Goal: Navigation & Orientation: Find specific page/section

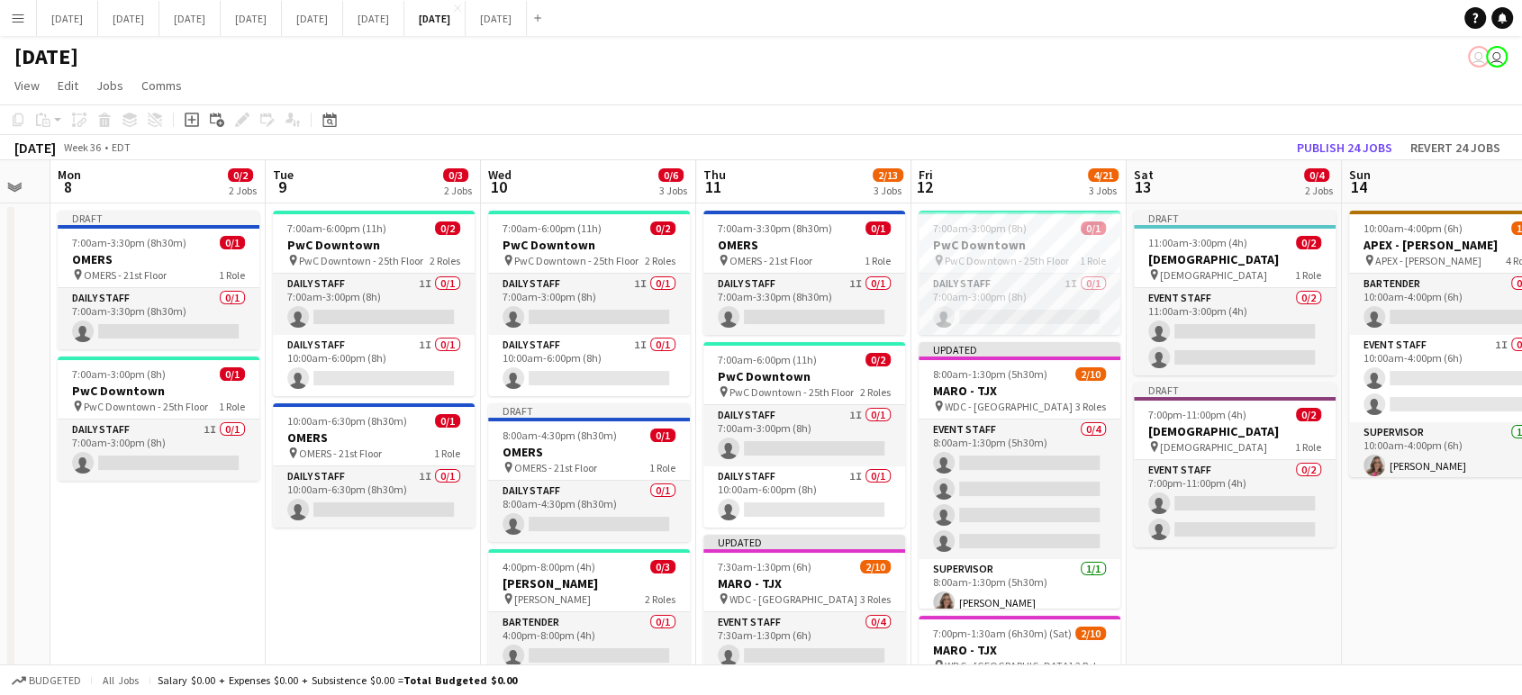
scroll to position [0, 603]
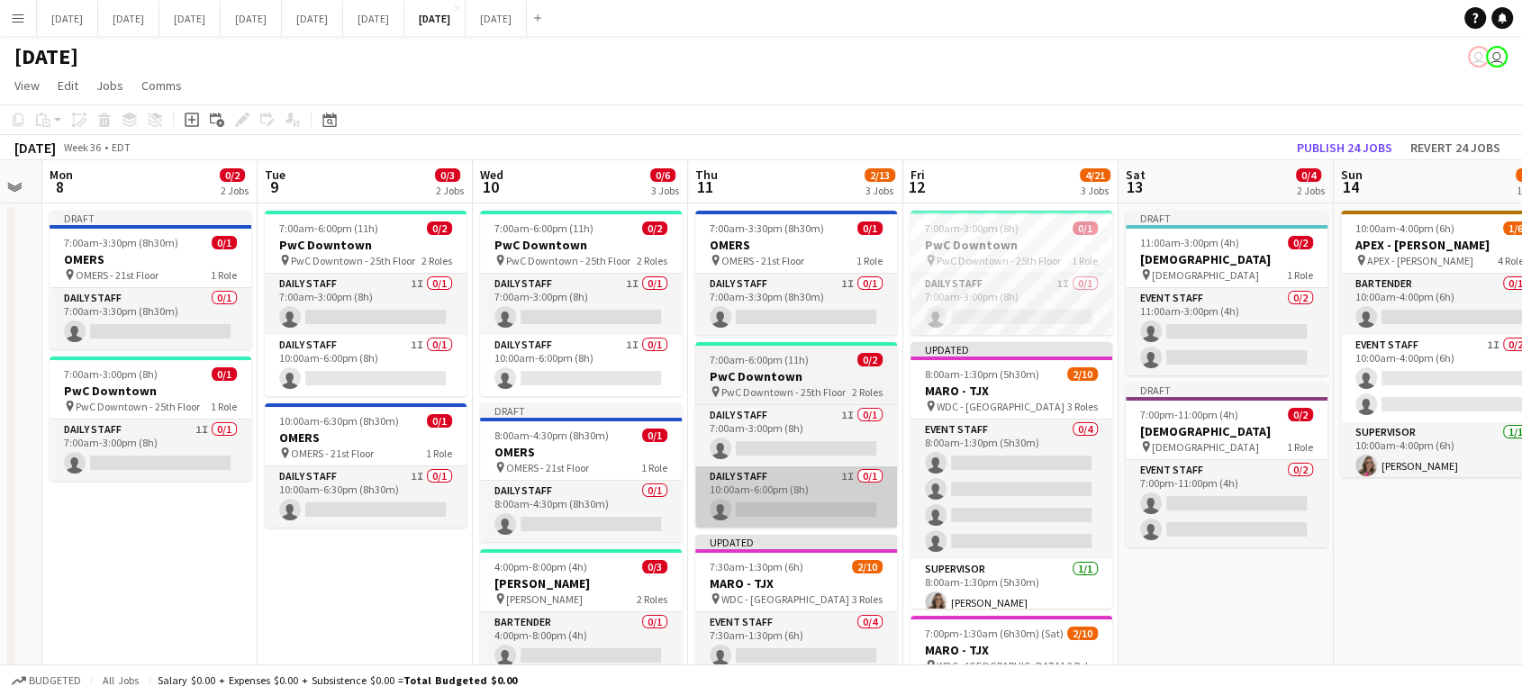
drag, startPoint x: 556, startPoint y: 600, endPoint x: 713, endPoint y: 504, distance: 184.2
click at [394, 592] on app-calendar-viewport "Fri 5 1/1 1 Job Sat 6 2/2 1 Job Sun 7 Mon 8 0/2 2 Jobs Tue 9 0/3 2 Jobs Wed 10 …" at bounding box center [761, 601] width 1522 height 882
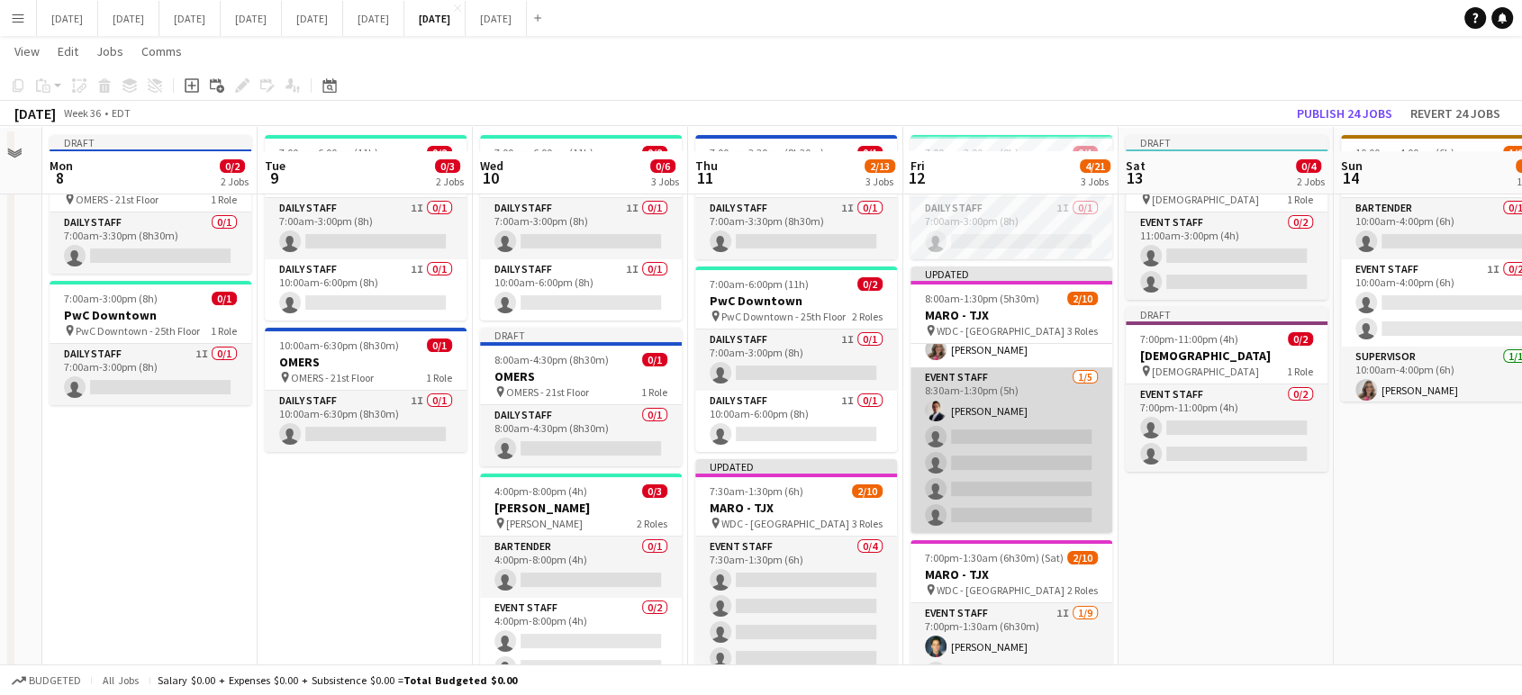
scroll to position [100, 0]
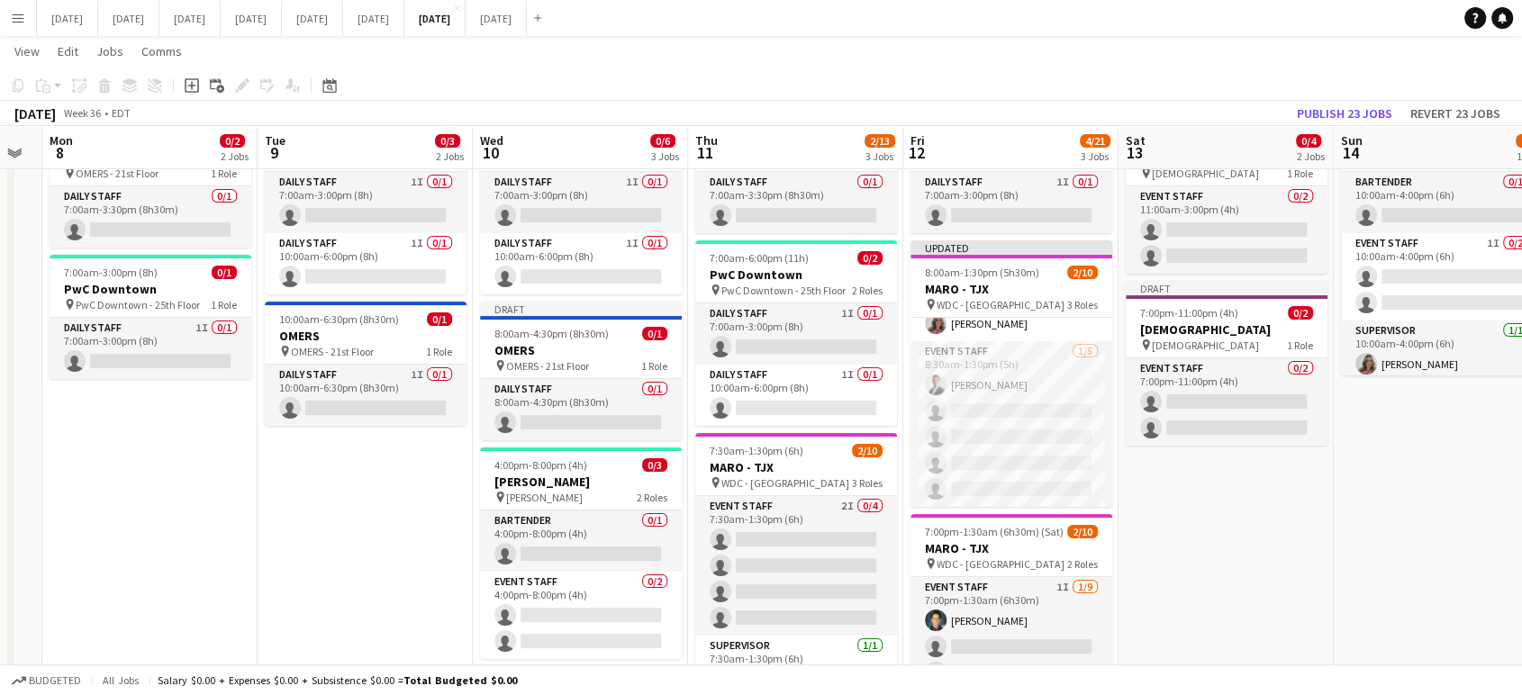
click at [29, 23] on button "Menu" at bounding box center [18, 18] width 36 height 36
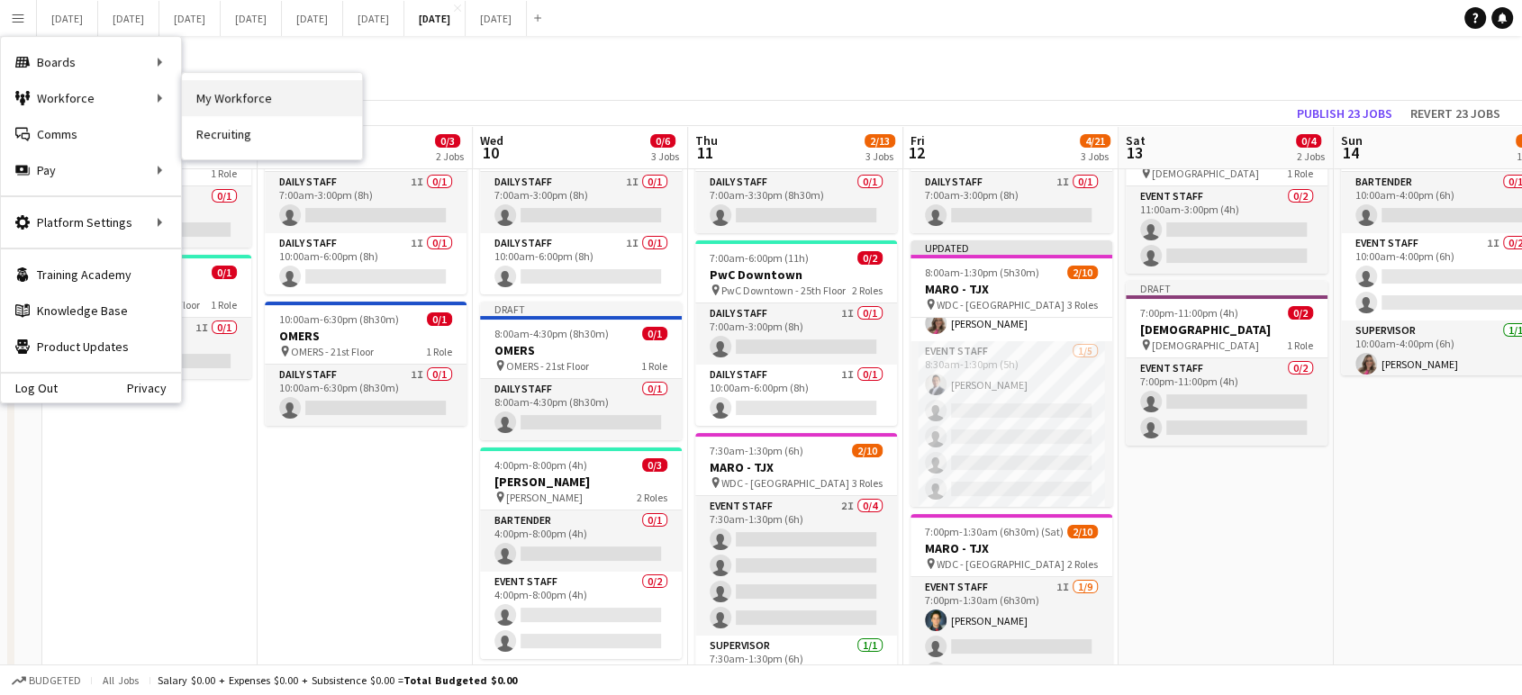
click at [223, 93] on link "My Workforce" at bounding box center [272, 98] width 180 height 36
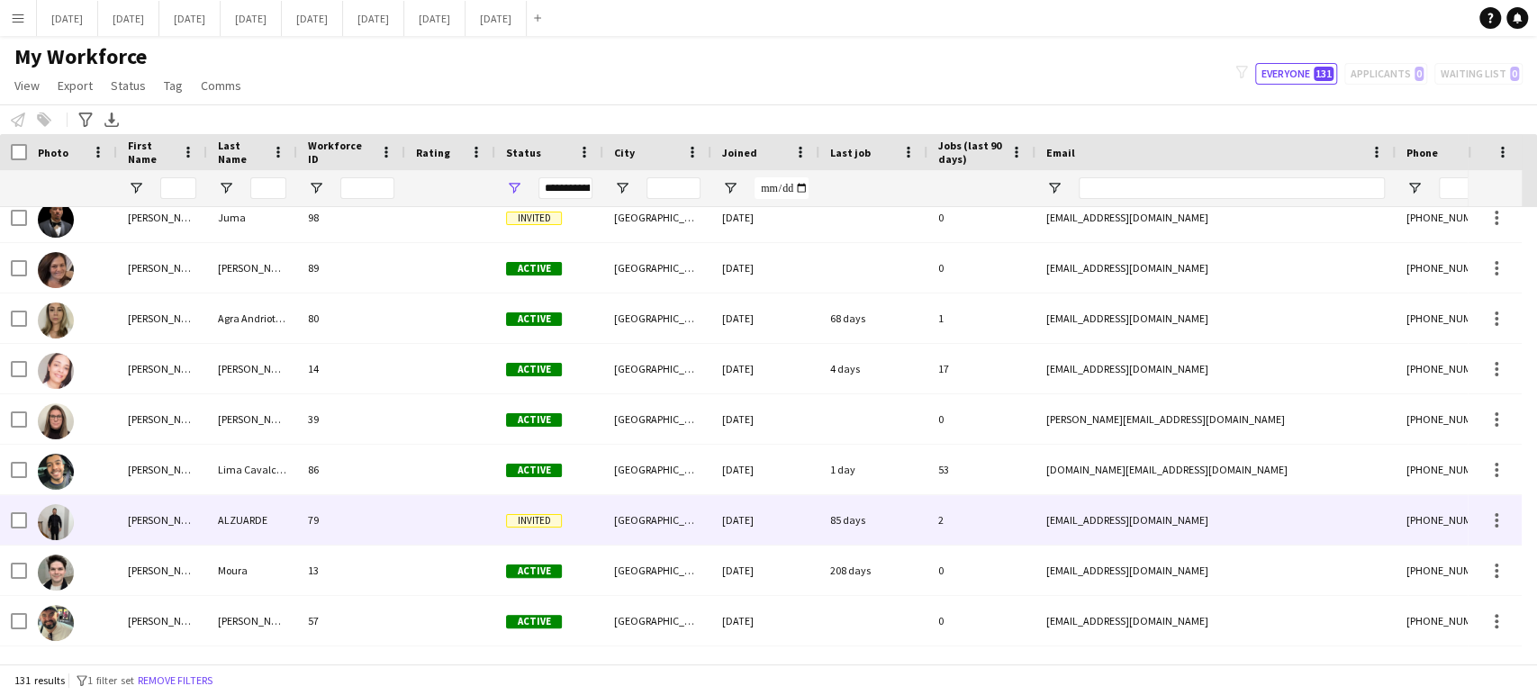
click at [176, 534] on div "RONALD" at bounding box center [162, 520] width 90 height 50
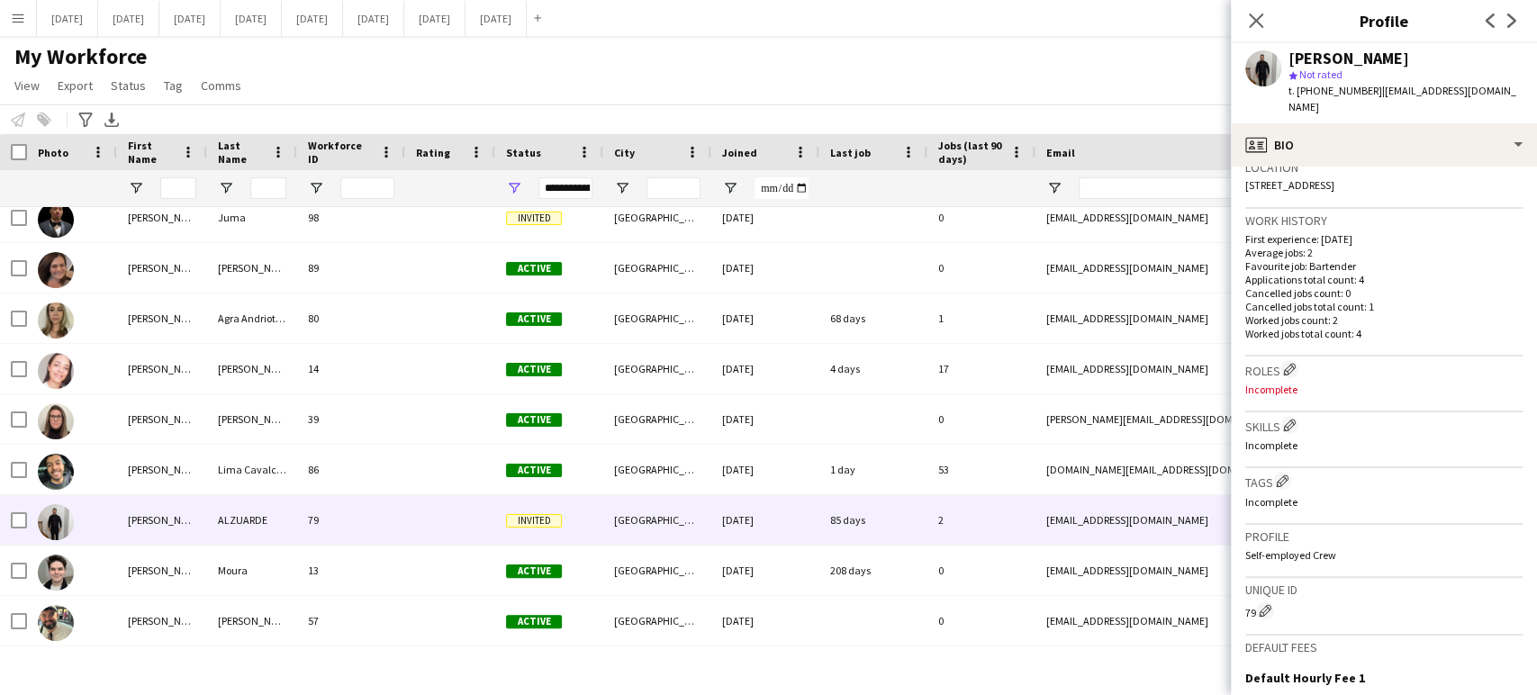
scroll to position [641, 0]
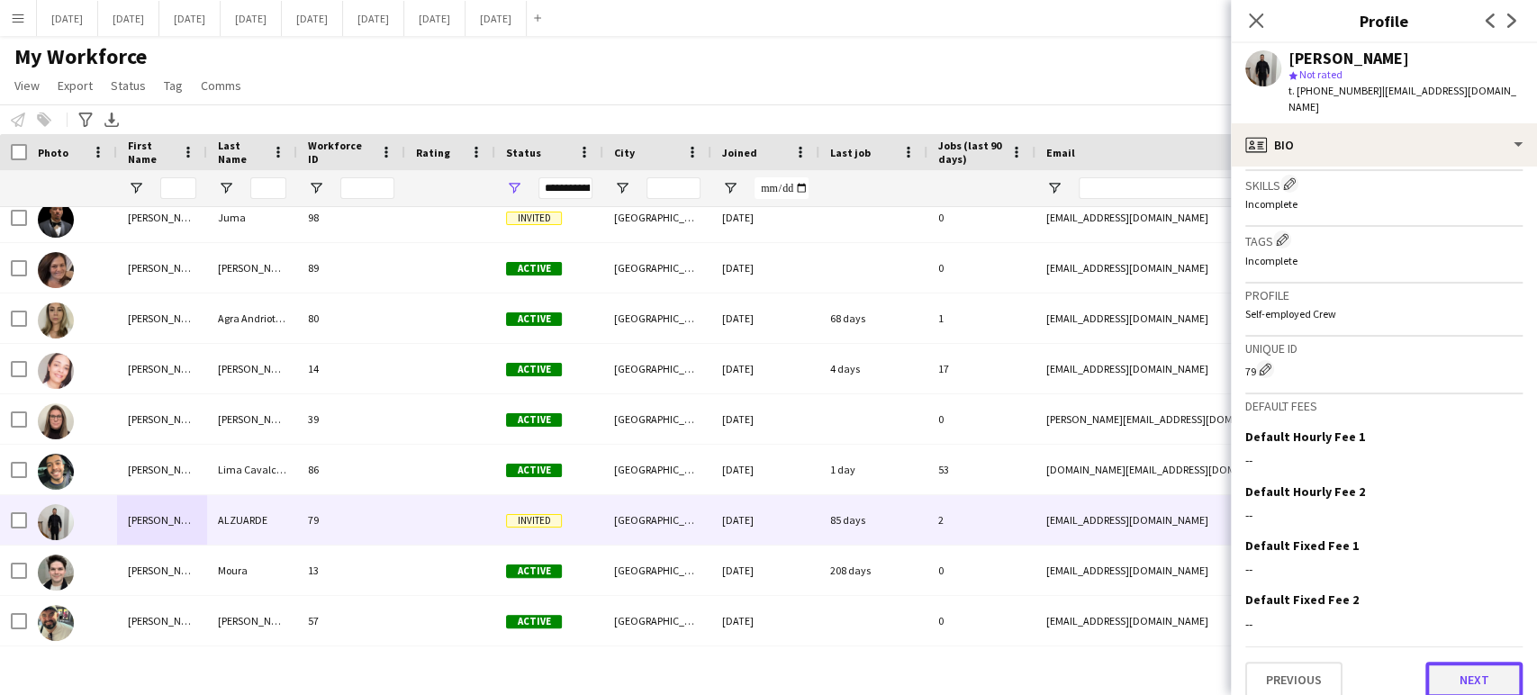
click at [1480, 662] on button "Next" at bounding box center [1473, 680] width 97 height 36
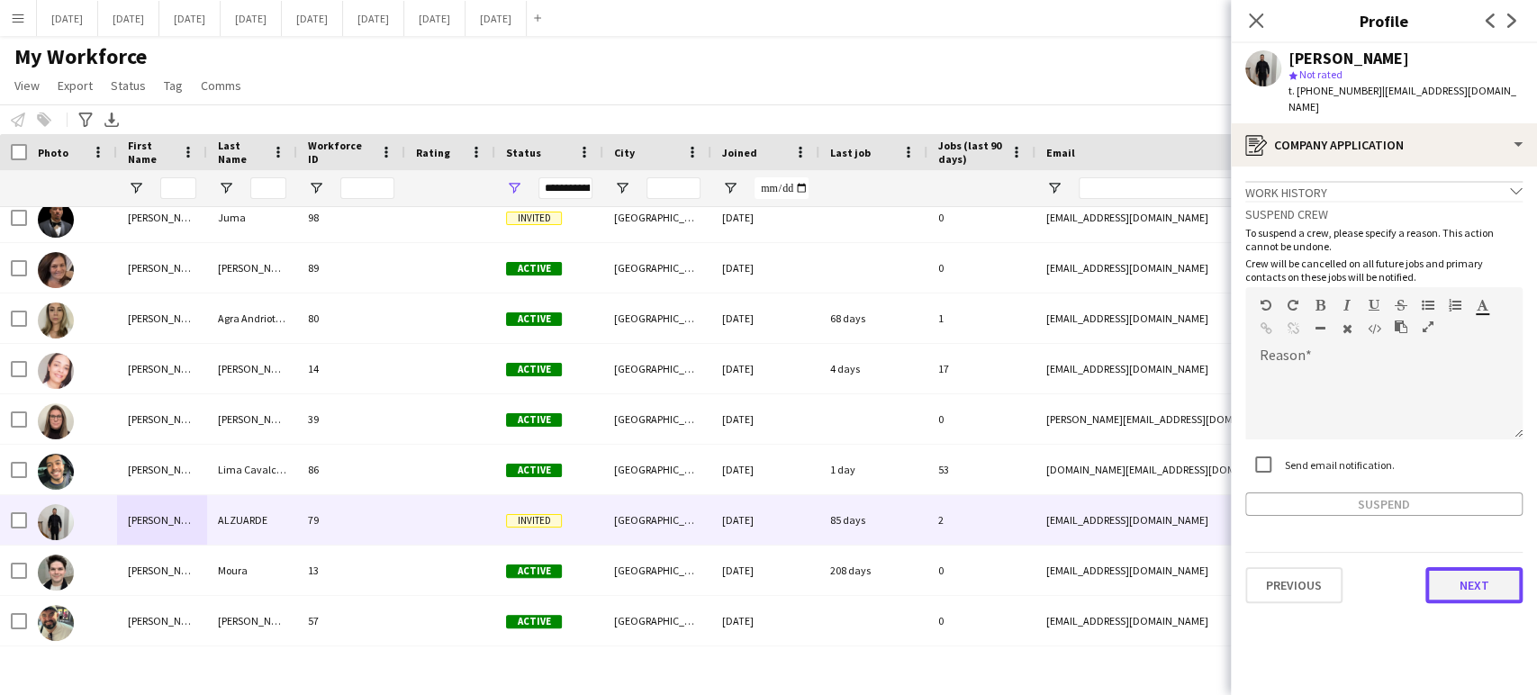
click at [1484, 568] on button "Next" at bounding box center [1473, 585] width 97 height 36
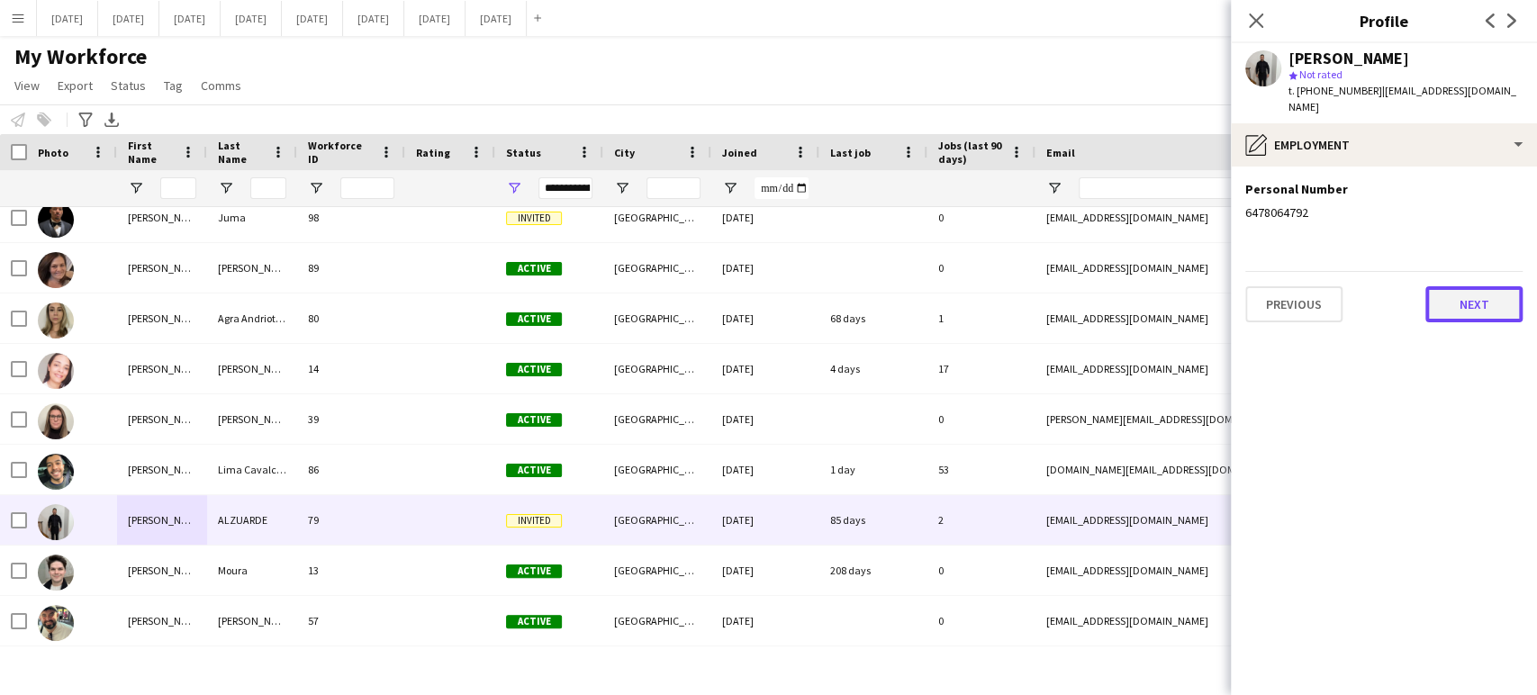
click at [1475, 294] on button "Next" at bounding box center [1473, 304] width 97 height 36
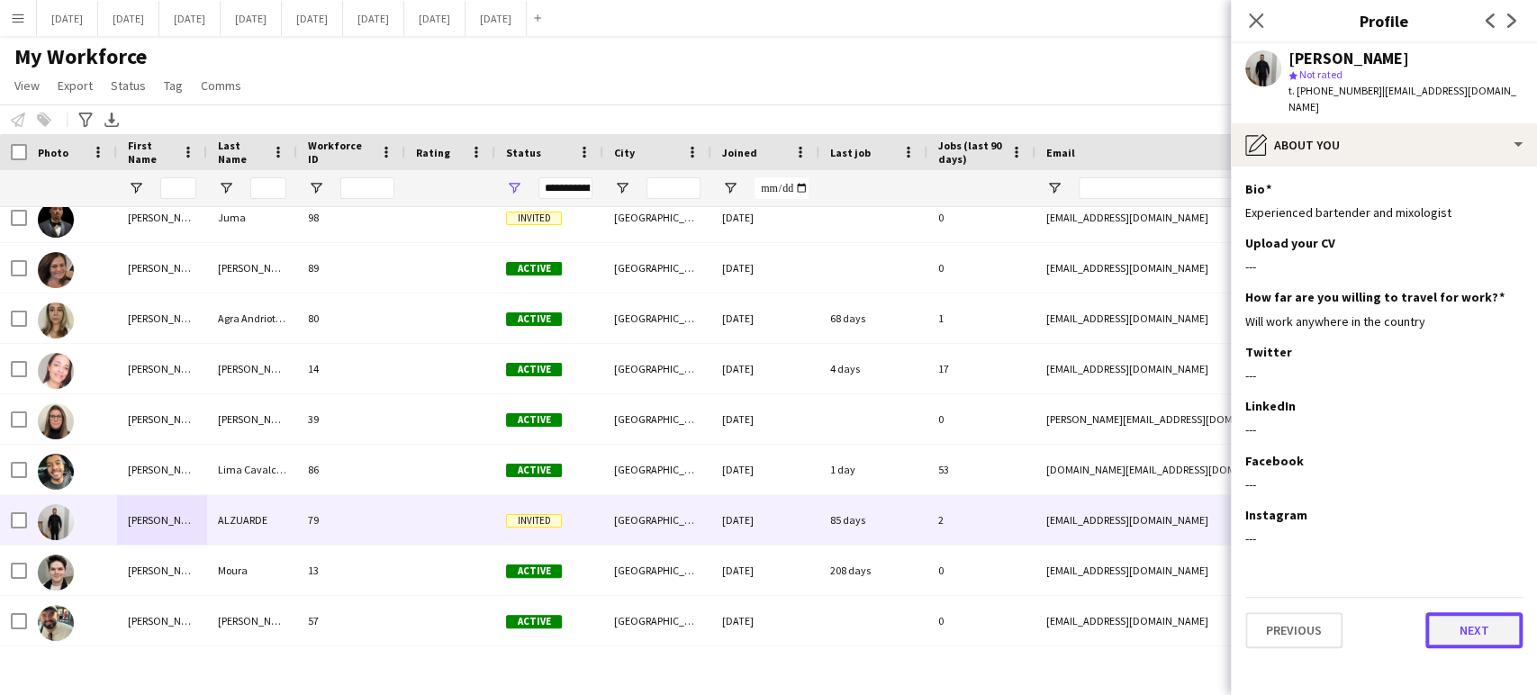
click at [1502, 623] on button "Next" at bounding box center [1473, 630] width 97 height 36
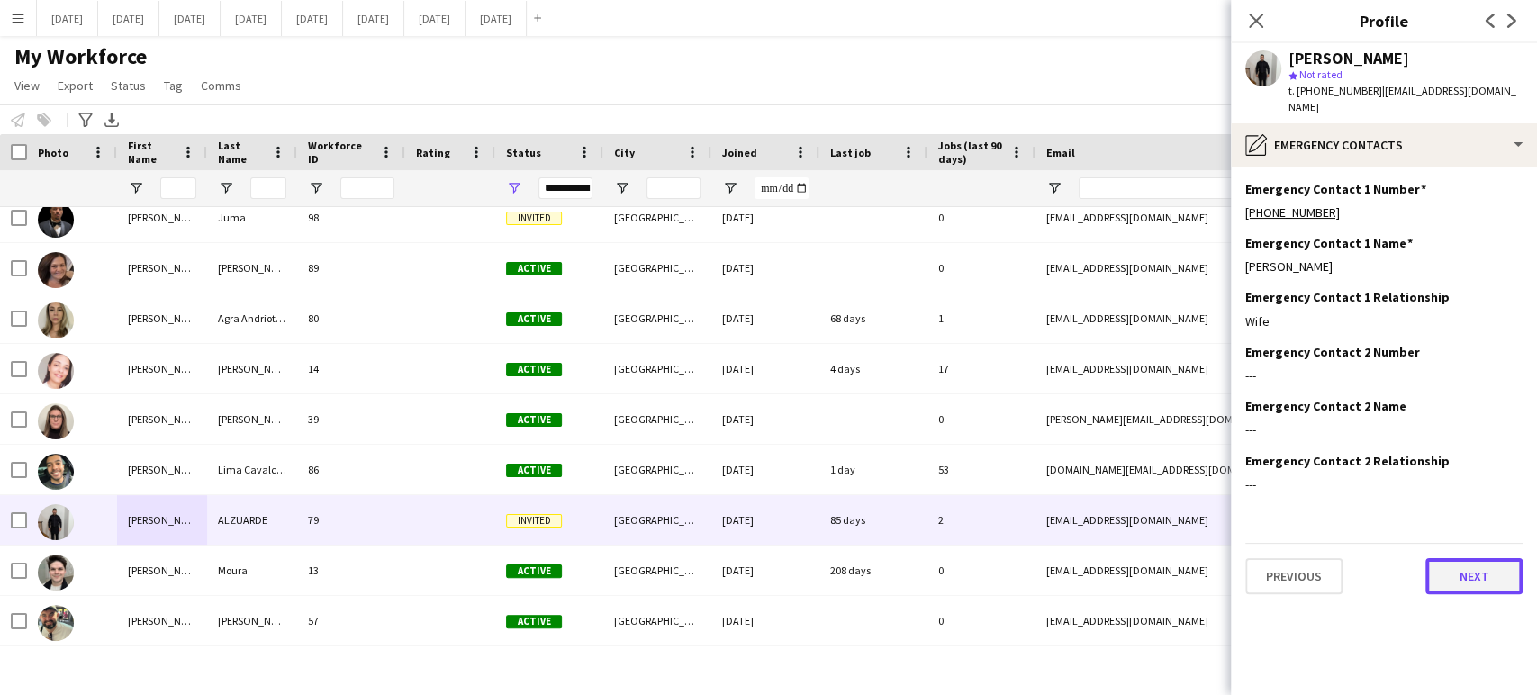
click at [1491, 568] on button "Next" at bounding box center [1473, 576] width 97 height 36
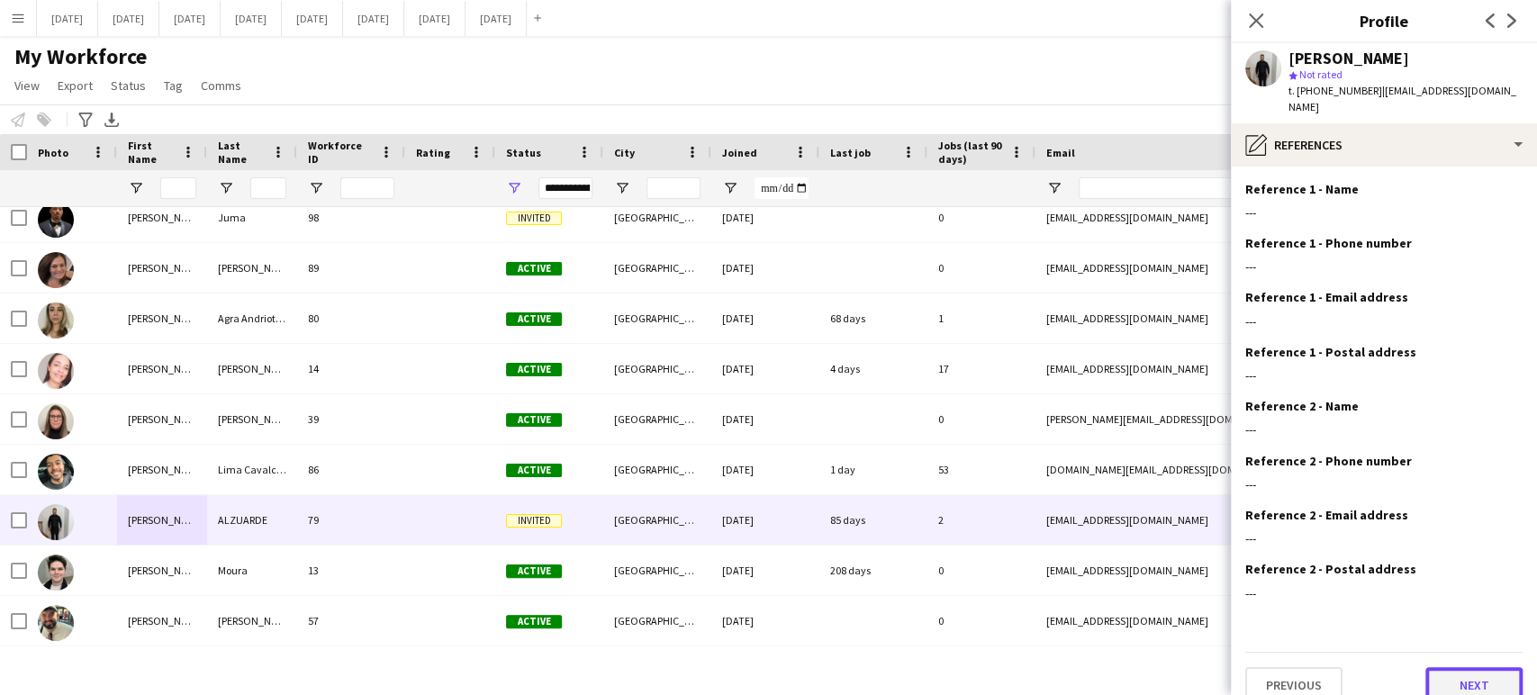
click at [1468, 667] on button "Next" at bounding box center [1473, 685] width 97 height 36
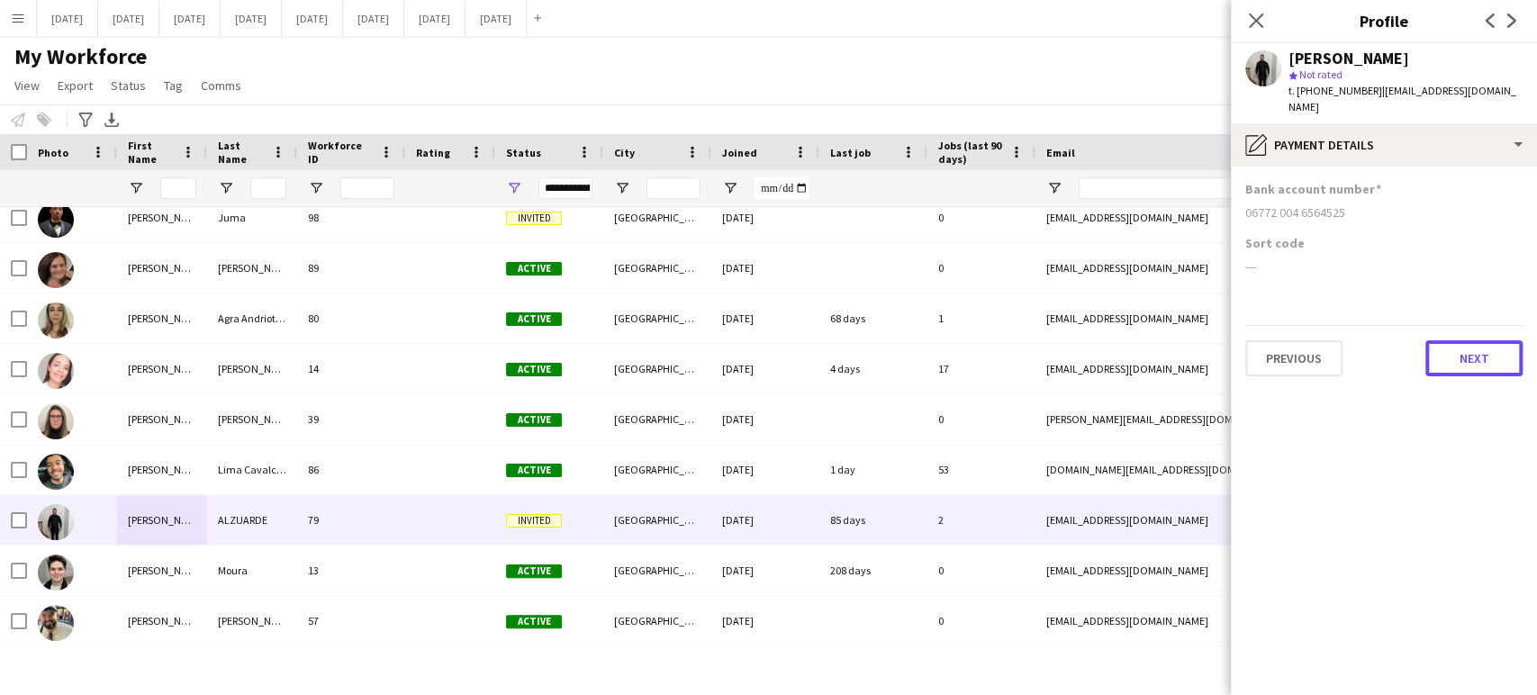
click at [1460, 346] on button "Next" at bounding box center [1473, 358] width 97 height 36
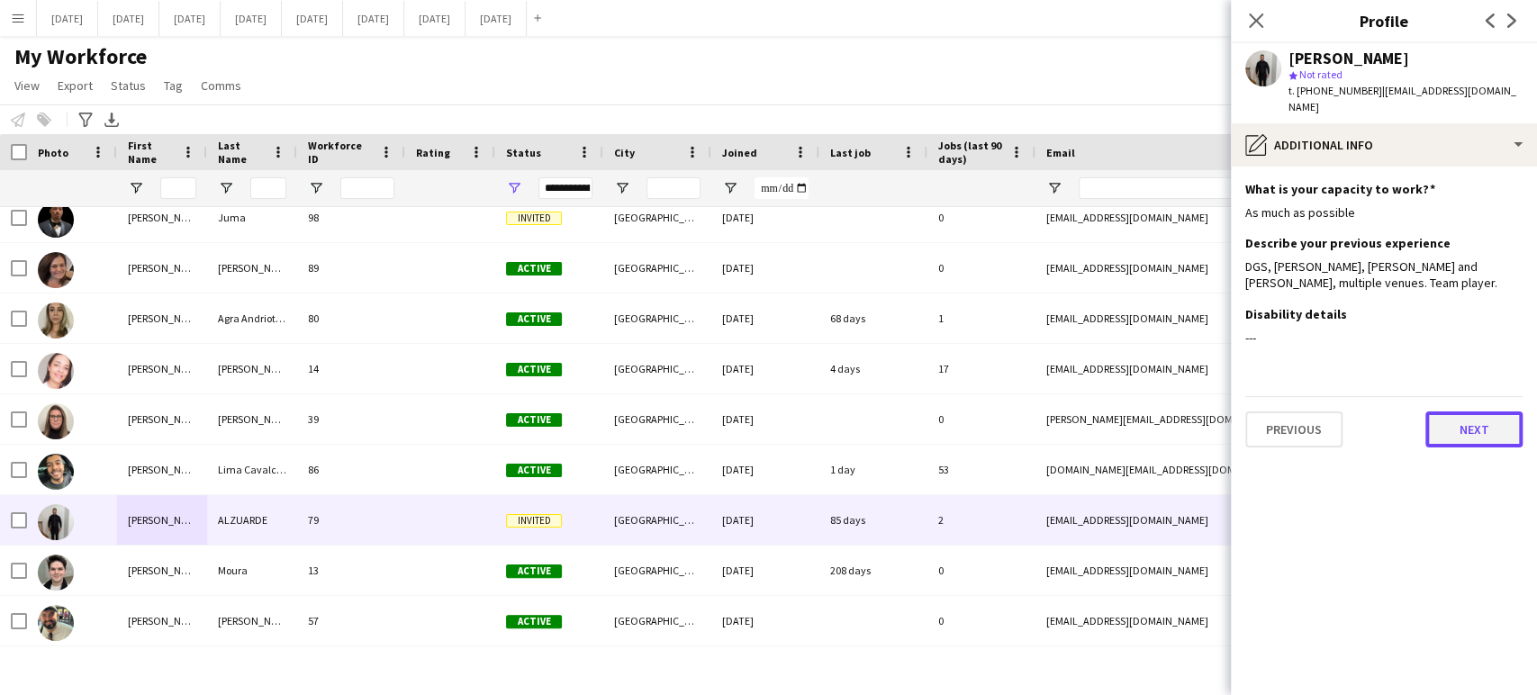
click at [1486, 428] on button "Next" at bounding box center [1473, 430] width 97 height 36
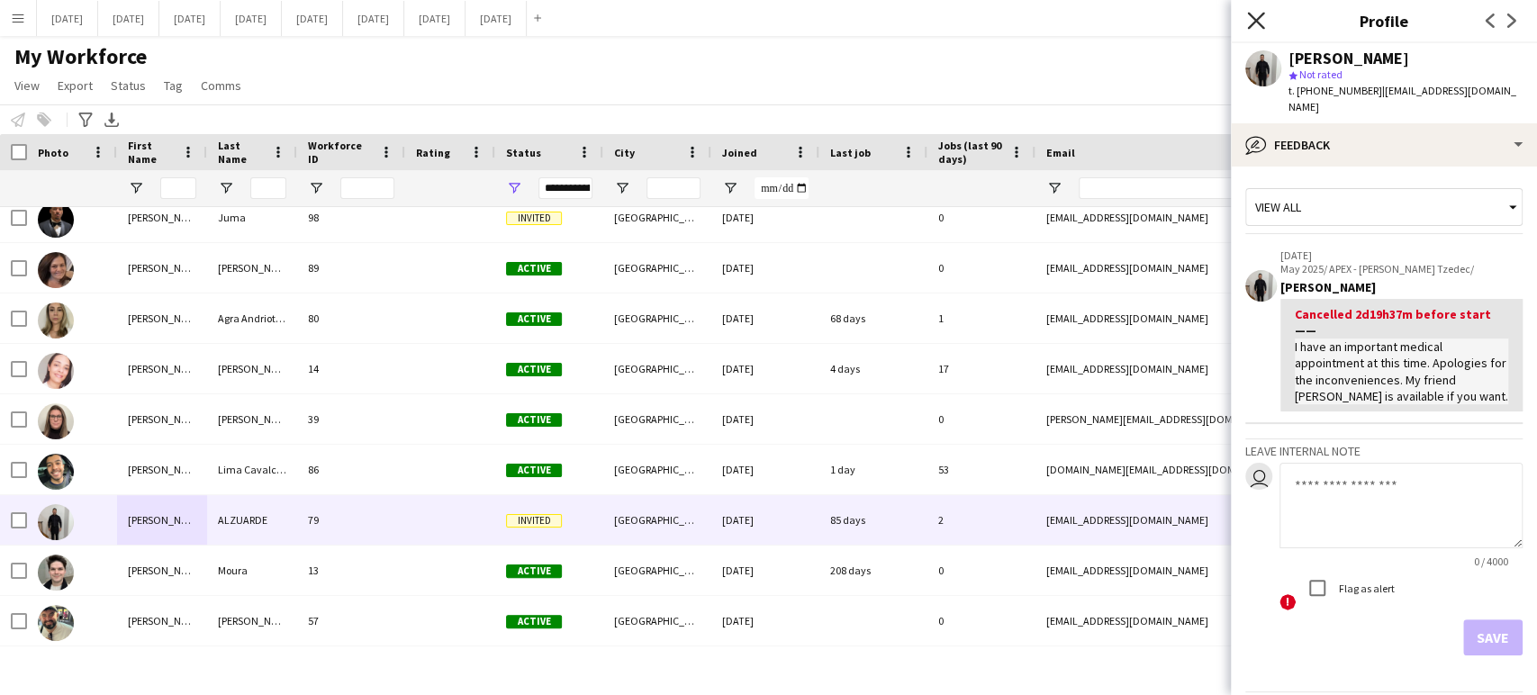
click at [1259, 23] on icon at bounding box center [1255, 20] width 17 height 17
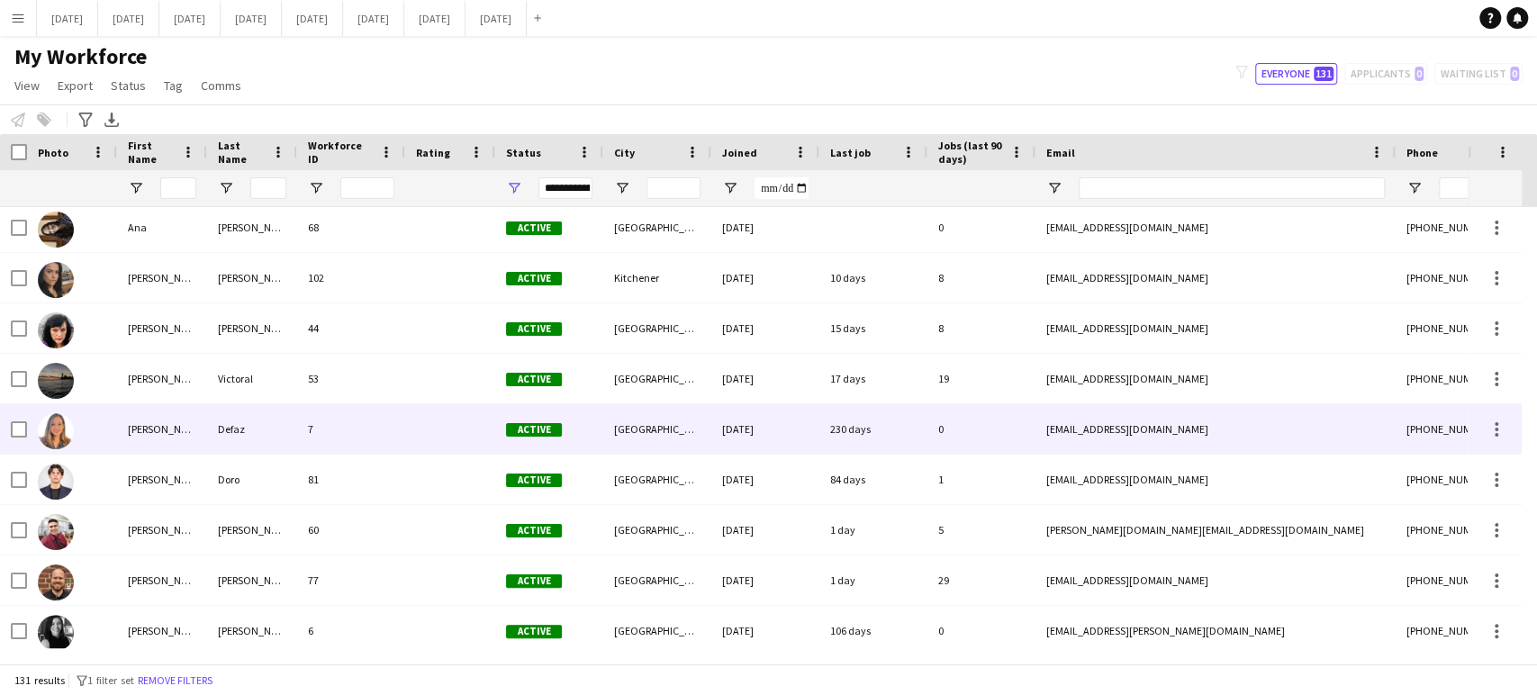
scroll to position [0, 0]
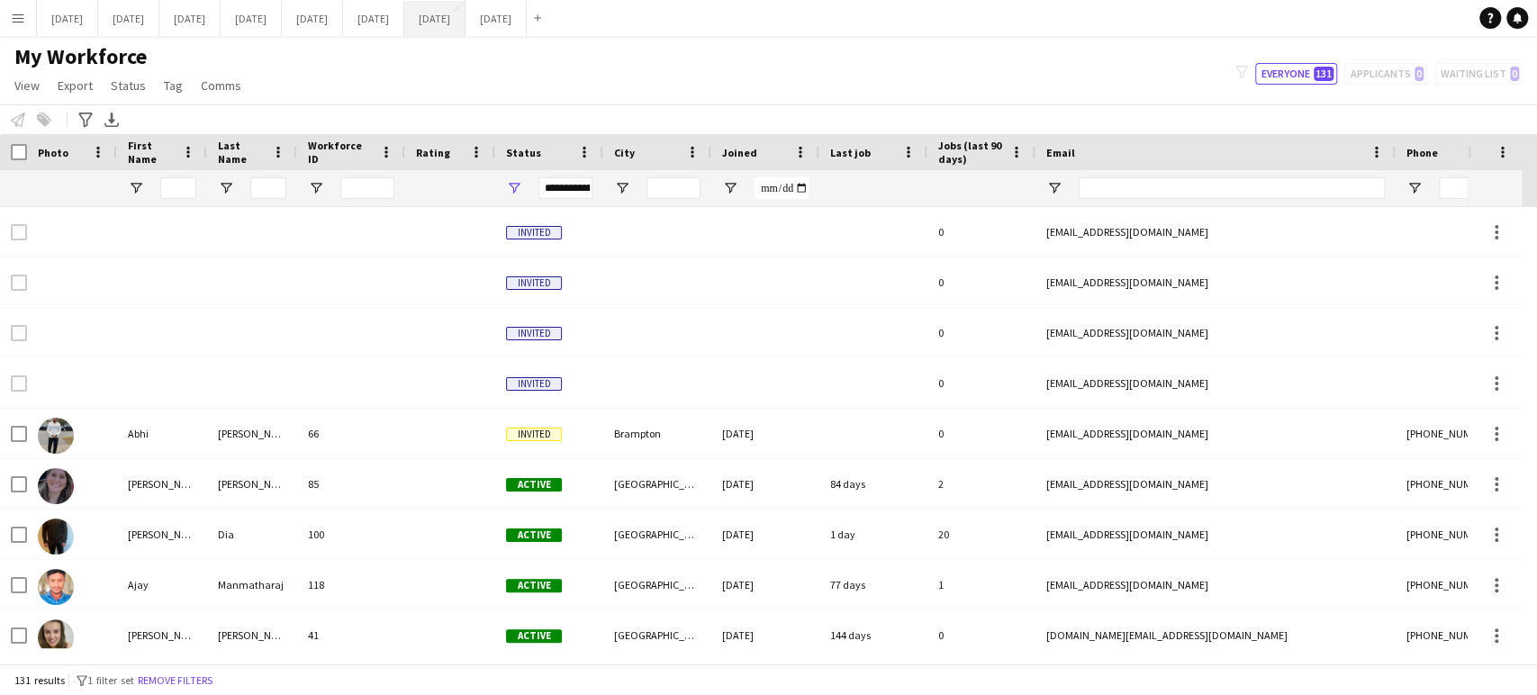
click at [466, 5] on button "September 2025 Close" at bounding box center [434, 18] width 61 height 35
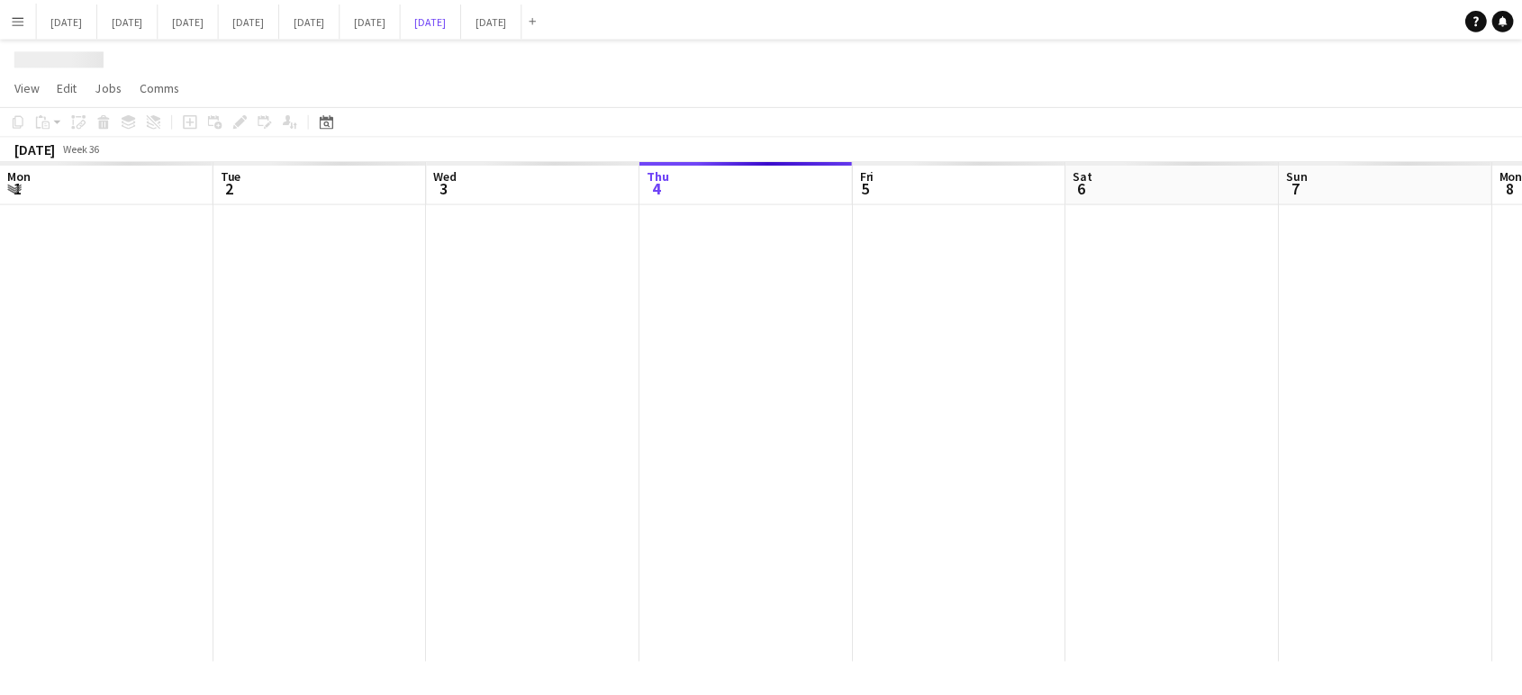
scroll to position [0, 430]
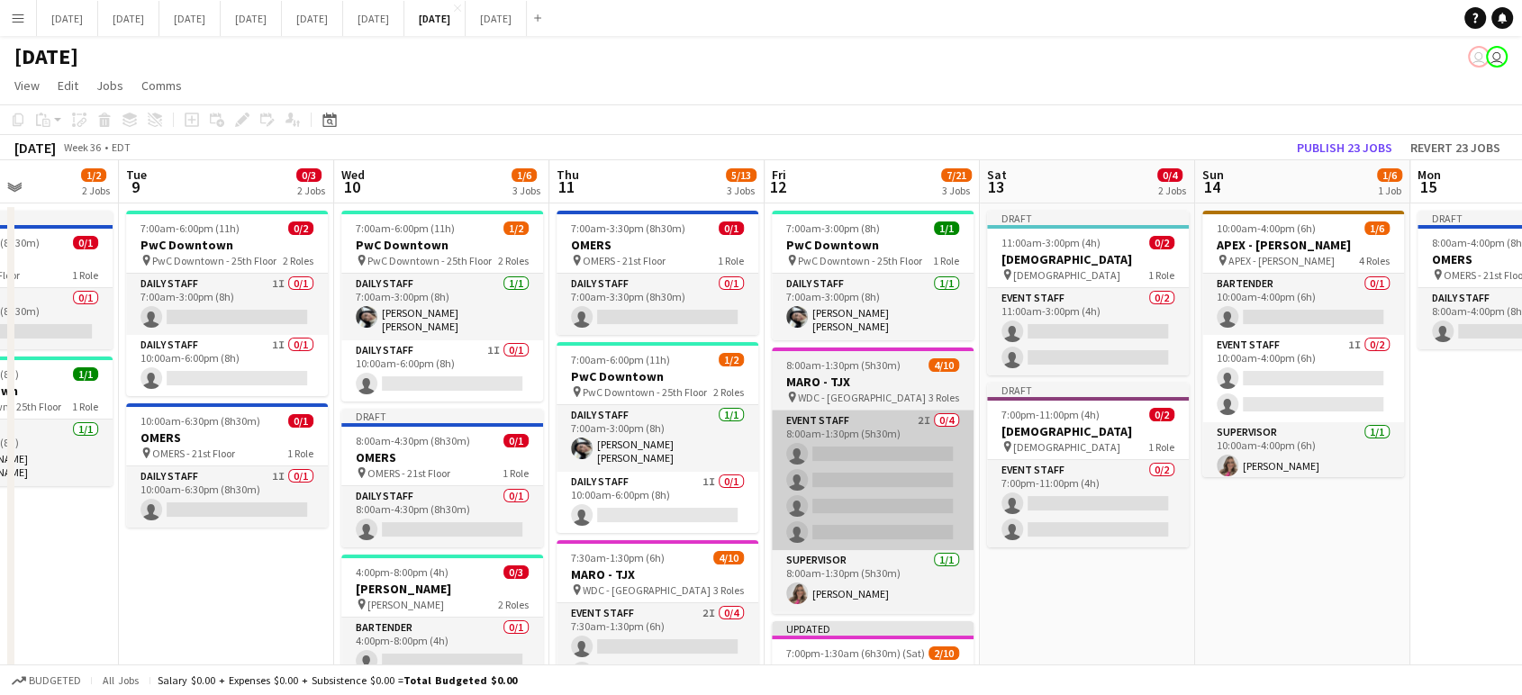
drag, startPoint x: 1413, startPoint y: 574, endPoint x: 768, endPoint y: 532, distance: 646.1
click at [246, 574] on app-calendar-viewport "Fri 5 1/1 1 Job Sat 6 2/2 1 Job Sun 7 Mon 8 1/2 2 Jobs Tue 9 0/3 2 Jobs Wed 10 …" at bounding box center [761, 601] width 1522 height 882
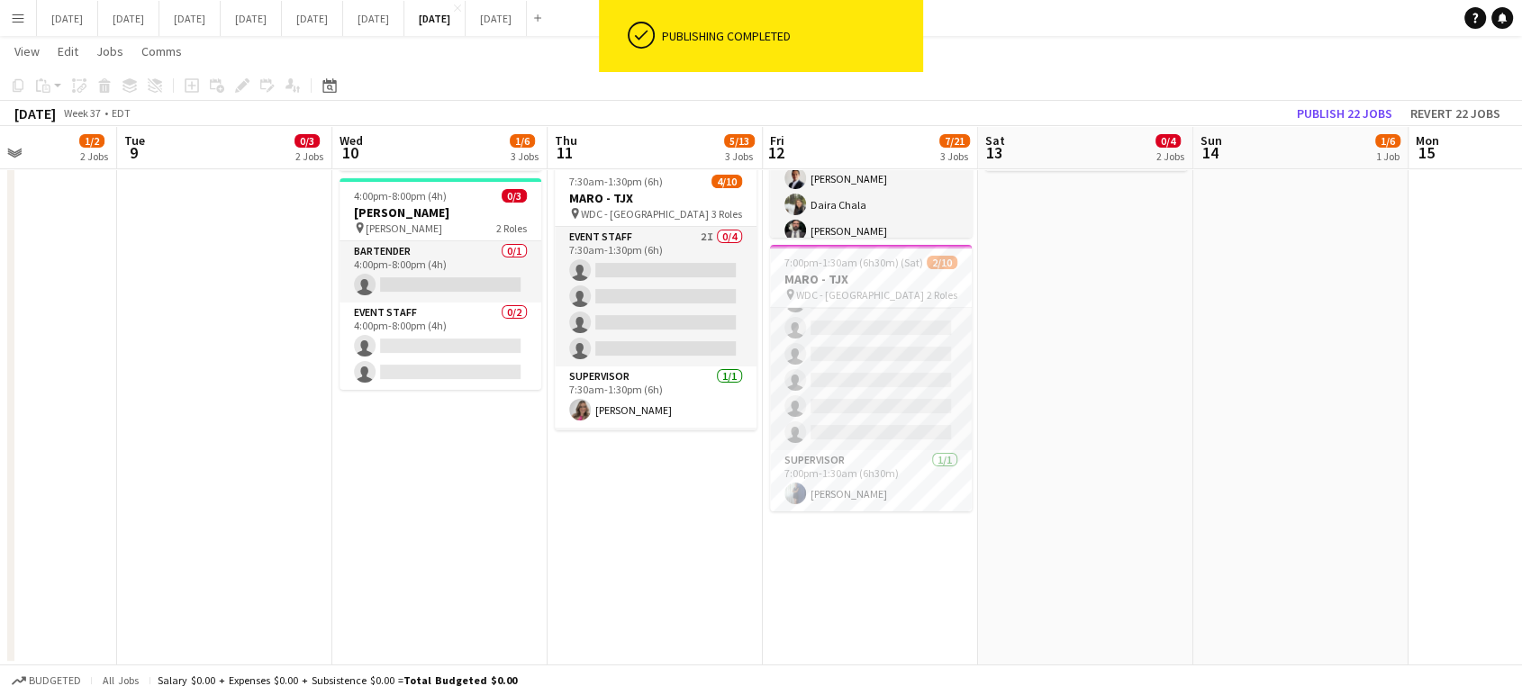
scroll to position [128, 0]
click at [878, 564] on app-date-cell "7:00am-3:00pm (8h) 1/1 PwC Downtown pin PwC Downtown - 25th Floor 1 Role Daily …" at bounding box center [870, 246] width 215 height 838
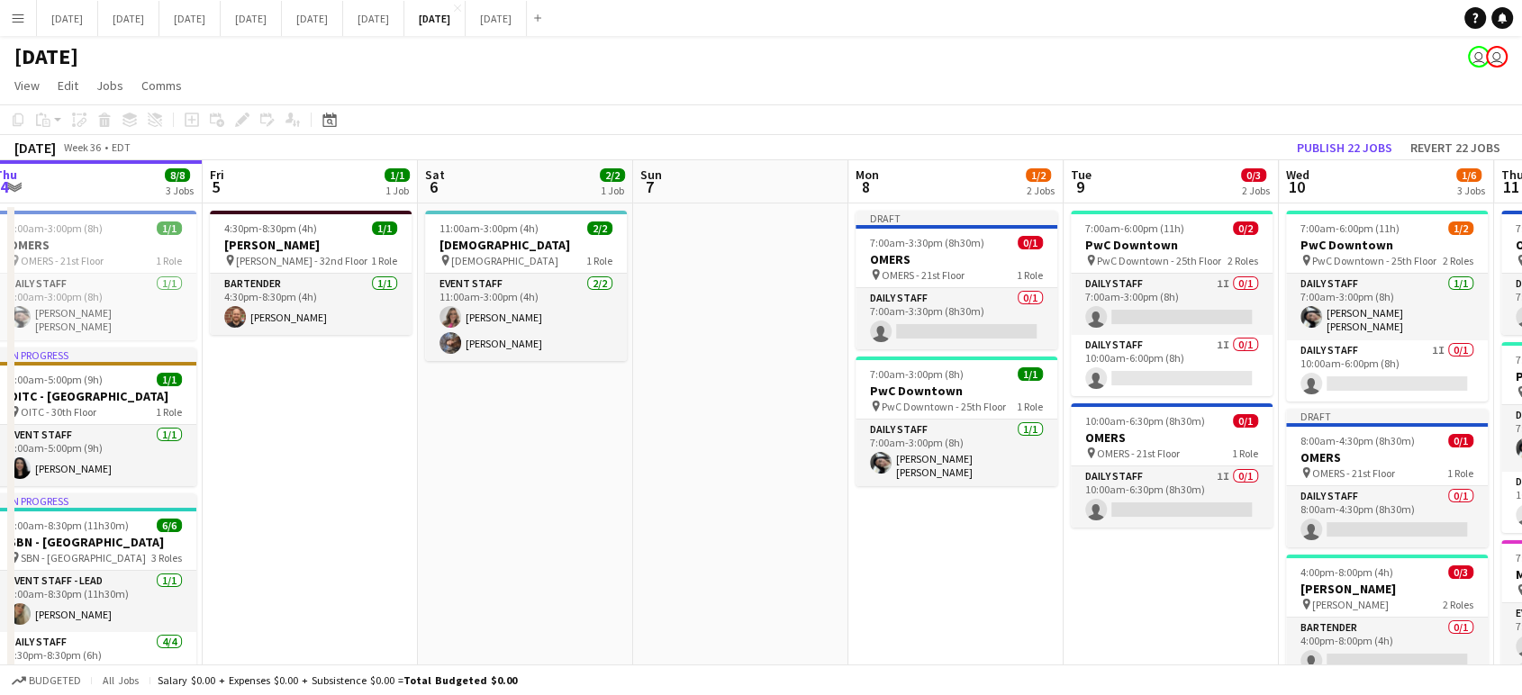
scroll to position [0, 681]
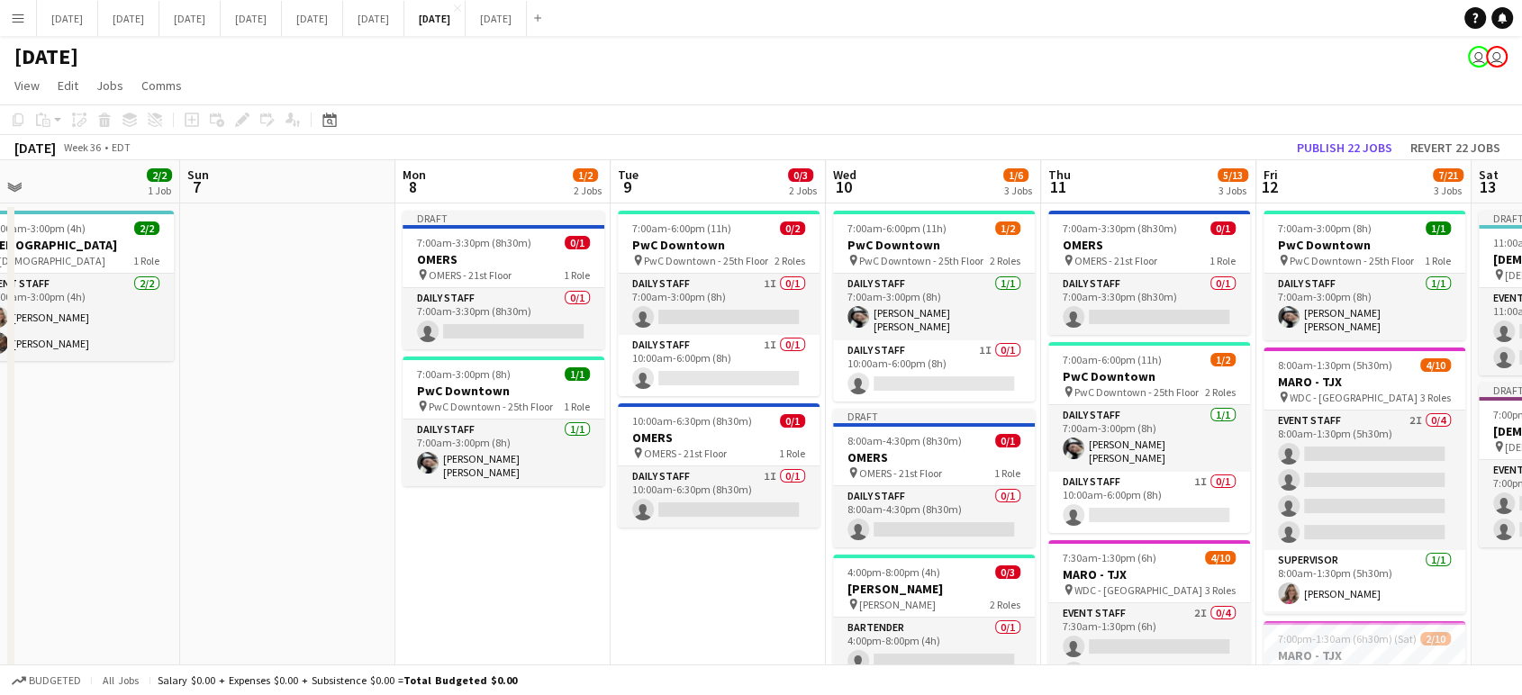
drag, startPoint x: 1198, startPoint y: 581, endPoint x: 293, endPoint y: 685, distance: 911.0
click at [293, 685] on app-board "September 2025 user user View Day view expanded Day view collapsed Month view D…" at bounding box center [761, 554] width 1522 height 1036
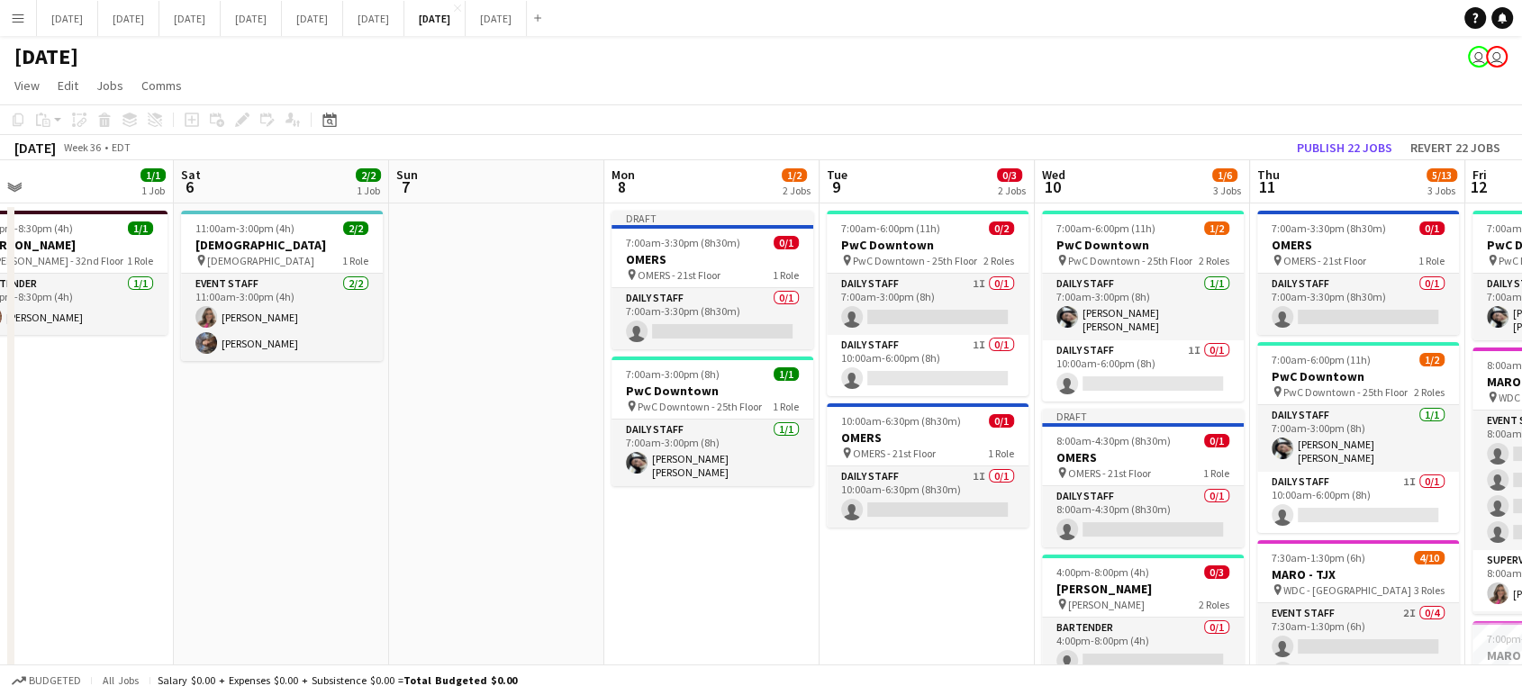
drag, startPoint x: 726, startPoint y: 620, endPoint x: 504, endPoint y: 618, distance: 221.5
click at [504, 618] on app-calendar-viewport "Wed 3 14/14 4 Jobs Thu 4 8/8 3 Jobs Fri 5 1/1 1 Job Sat 6 2/2 1 Job Sun 7 Mon 8…" at bounding box center [761, 601] width 1522 height 882
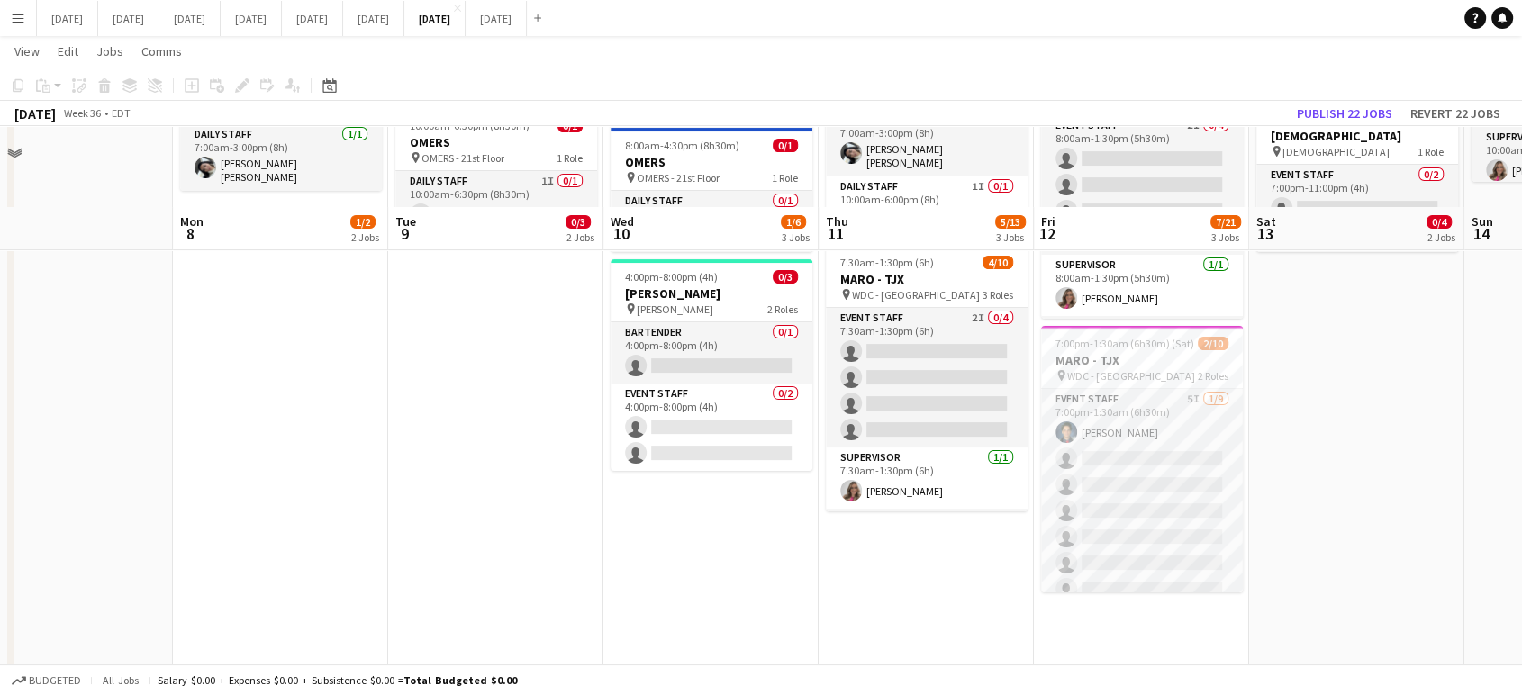
scroll to position [375, 0]
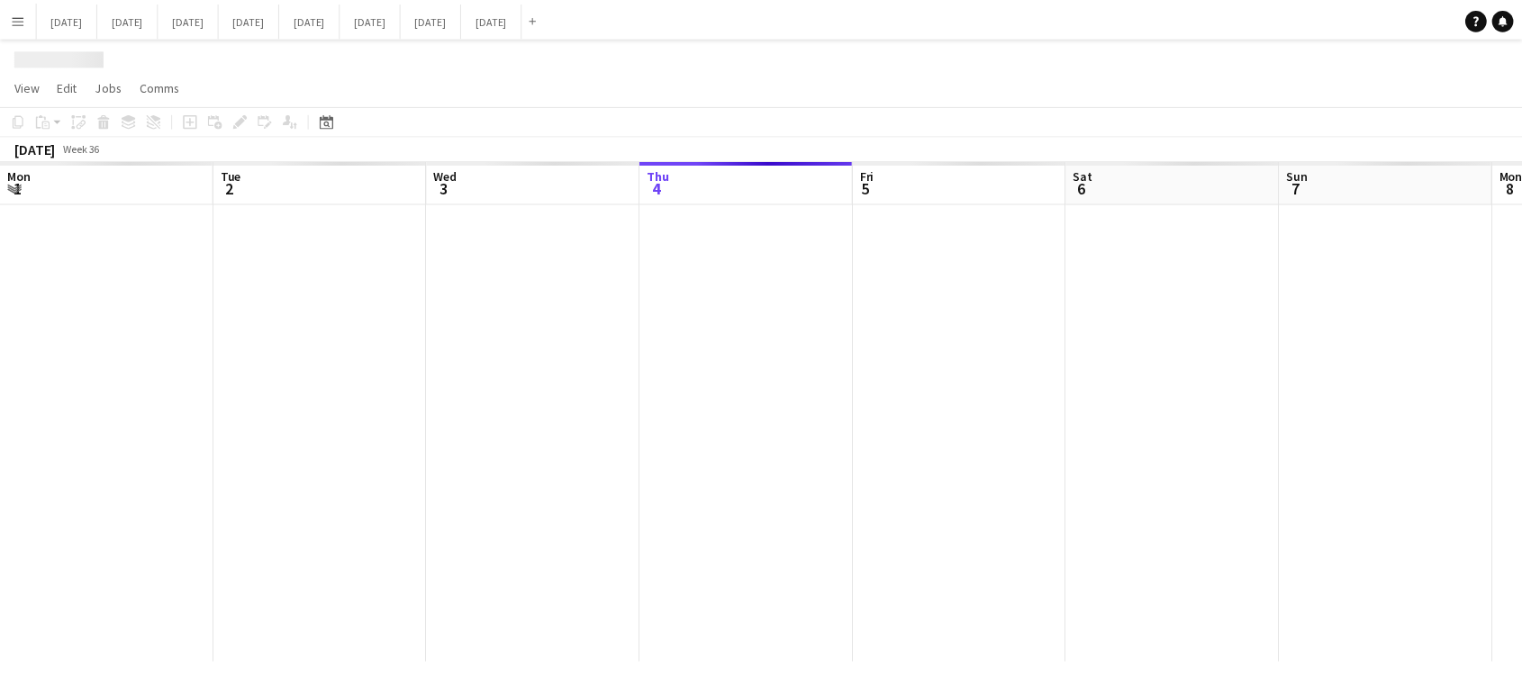
scroll to position [0, 430]
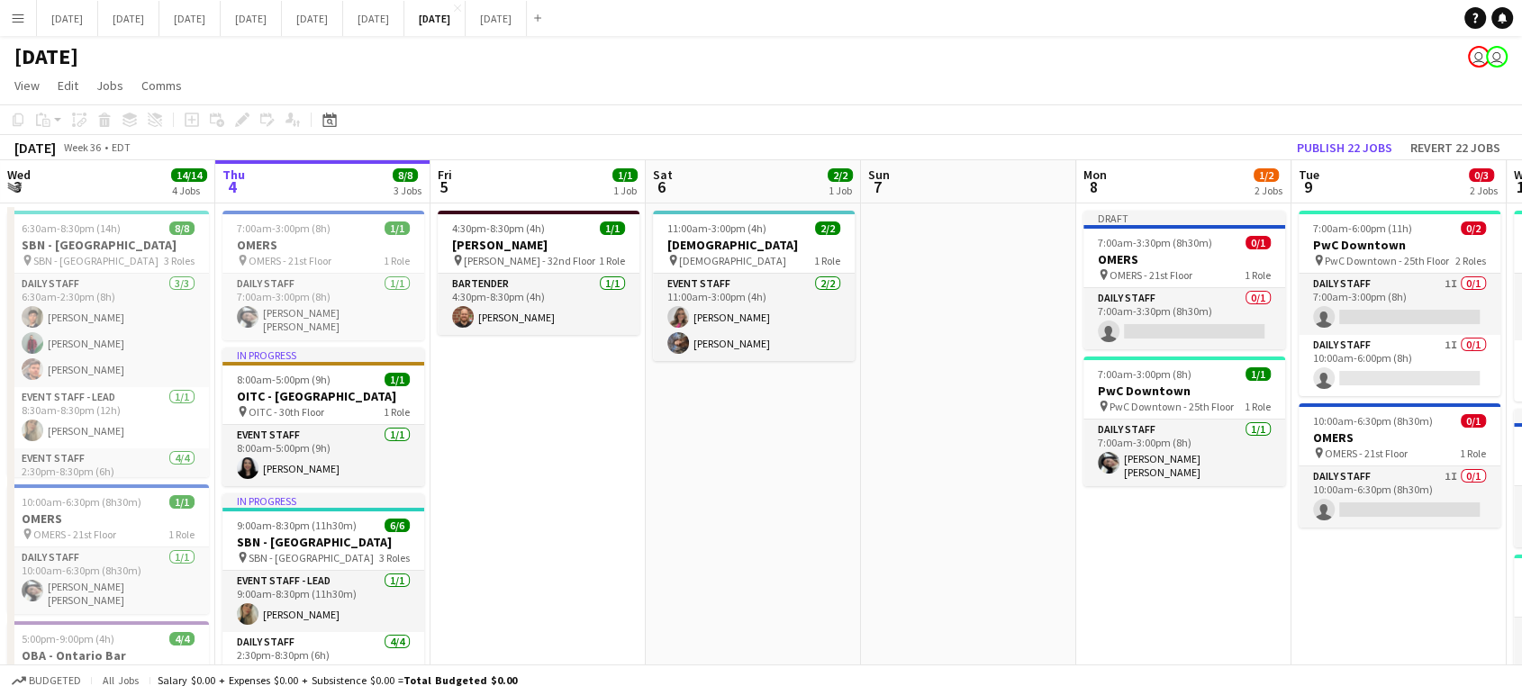
click at [1196, 569] on app-date-cell "Draft 7:00am-3:30pm (8h30m) 0/1 OMERS pin OMERS - 21st Floor 1 Role Daily Staff…" at bounding box center [1183, 623] width 215 height 838
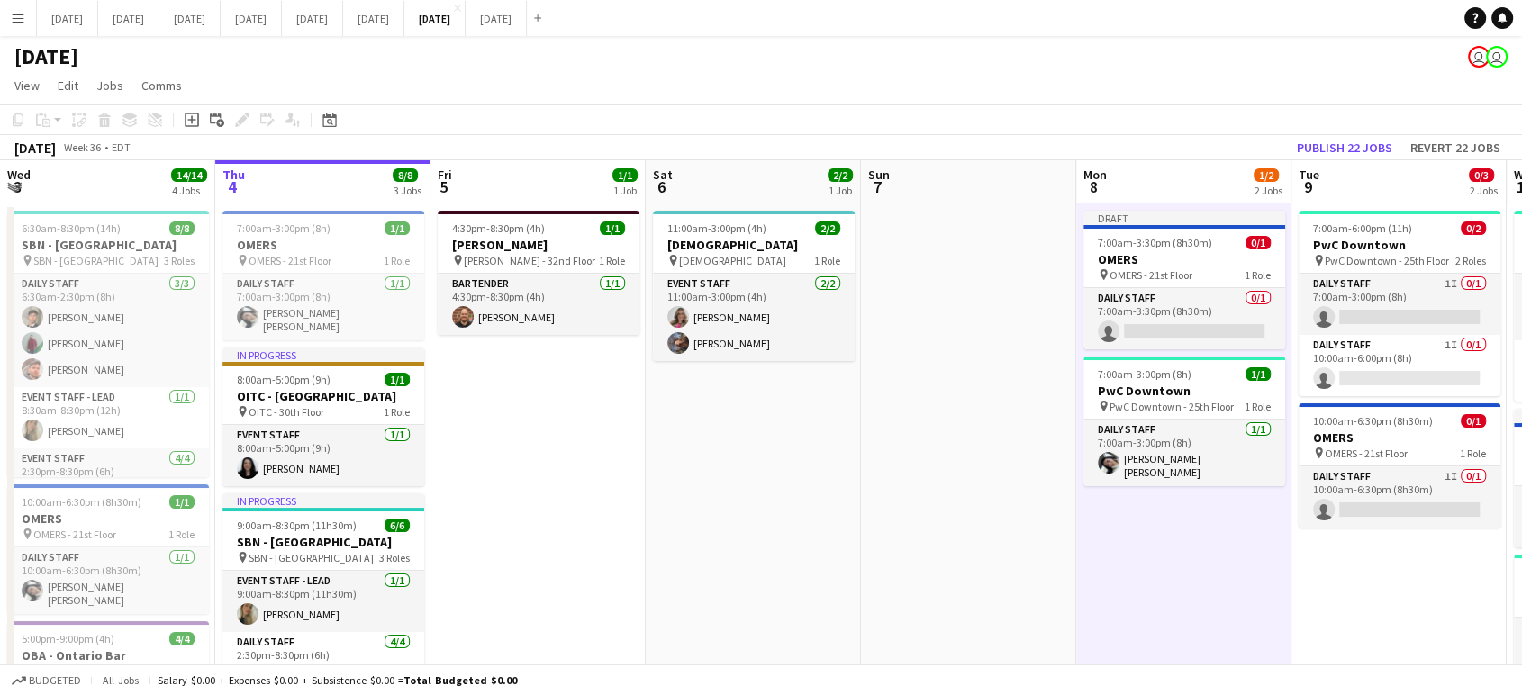
click at [1365, 589] on app-date-cell "7:00am-6:00pm (11h) 0/2 PwC Downtown pin PwC Downtown - 25th Floor 2 Roles Dail…" at bounding box center [1398, 623] width 215 height 838
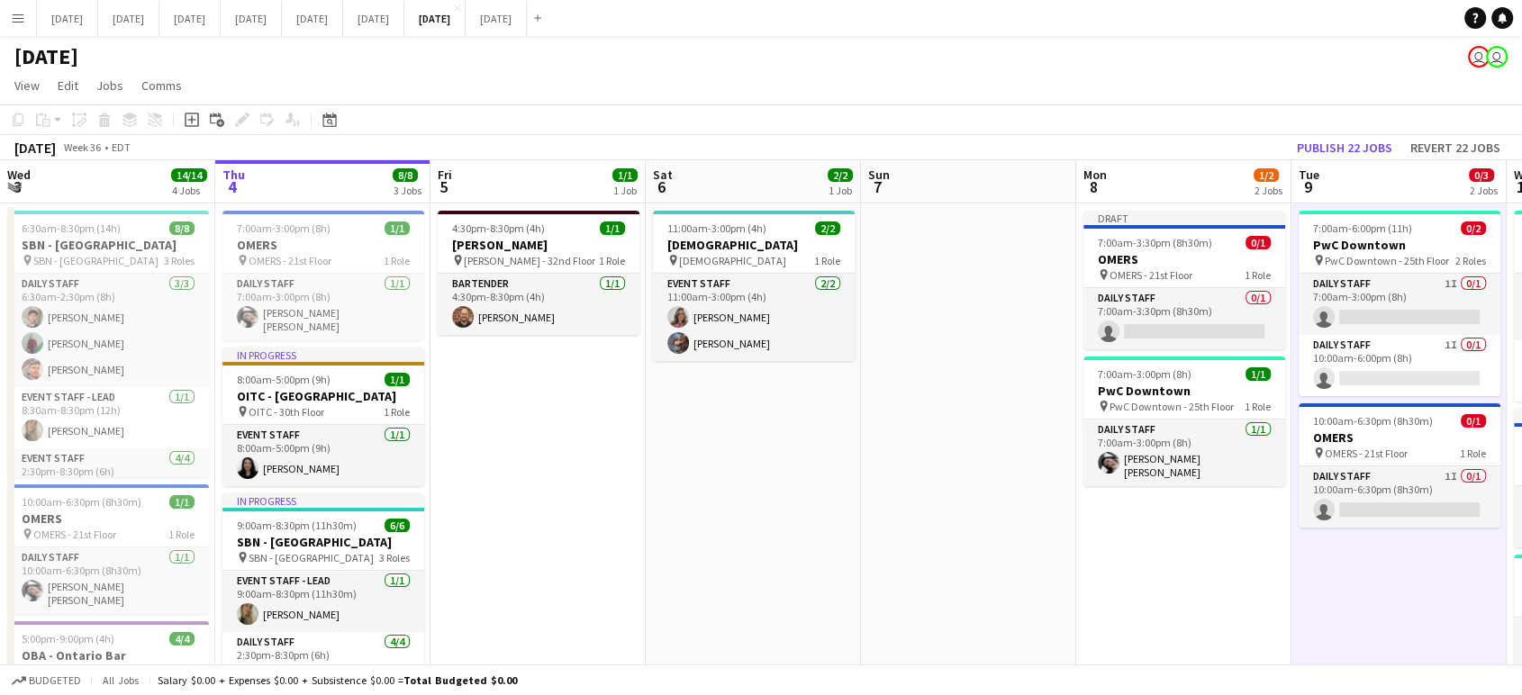
click at [563, 507] on app-date-cell "4:30pm-8:30pm (4h) 1/1 Cassels pin Cassels - 32nd Floor 1 Role Bartender 1/1 4:…" at bounding box center [537, 623] width 215 height 838
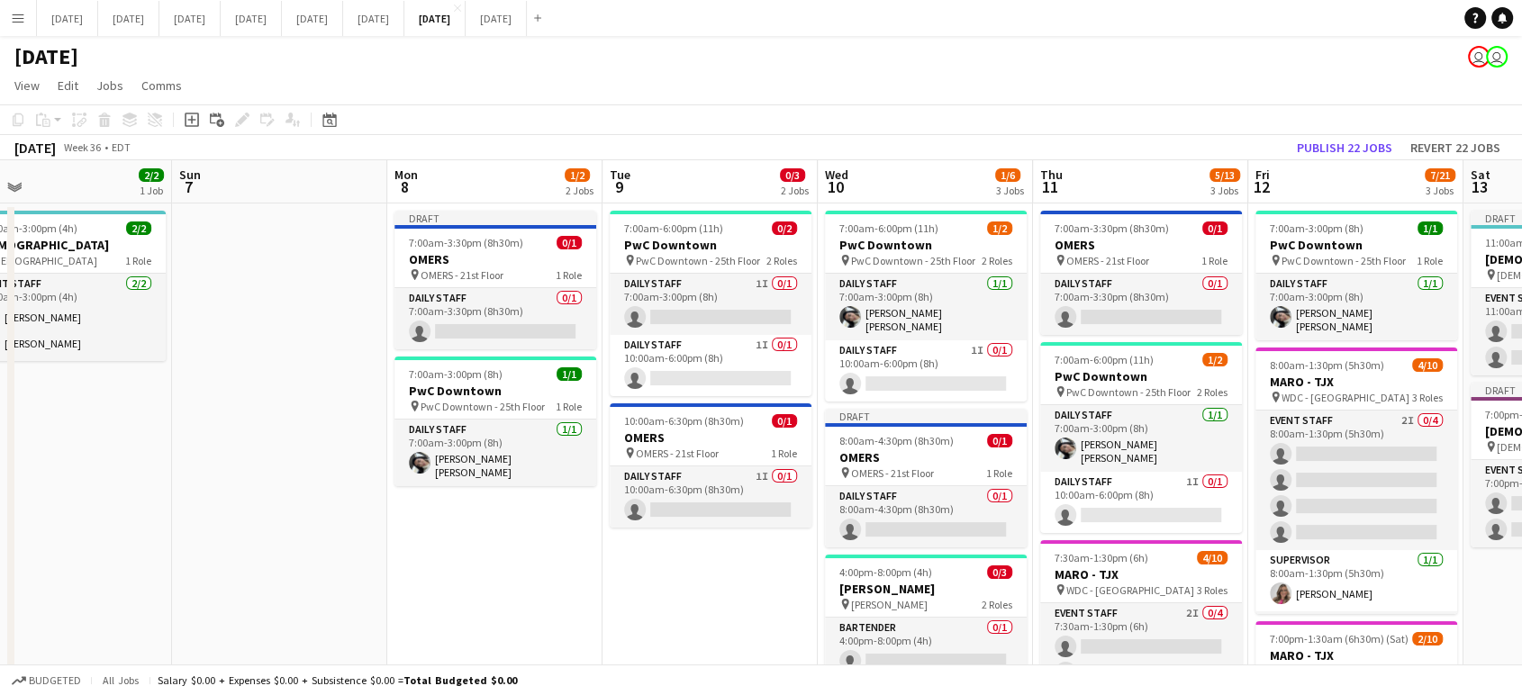
scroll to position [0, 694]
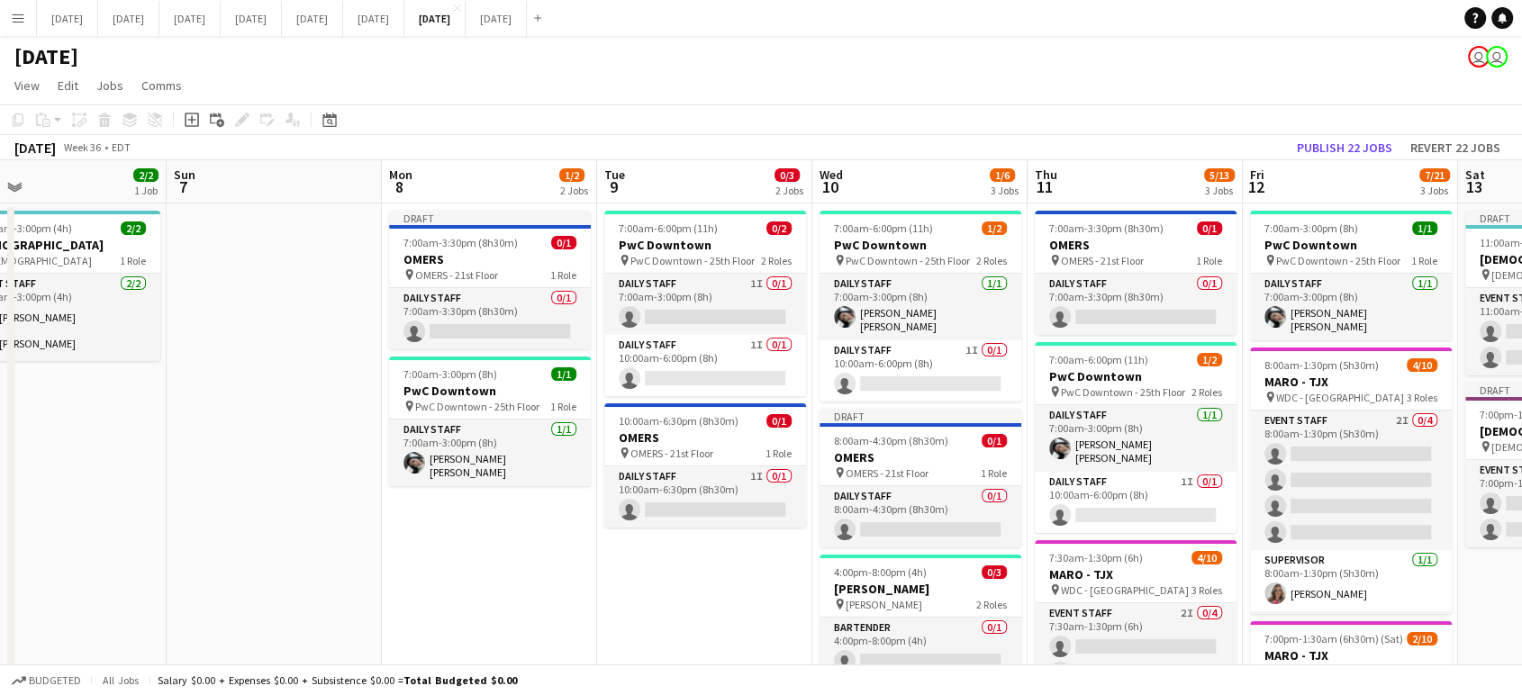
drag, startPoint x: 1325, startPoint y: 609, endPoint x: 482, endPoint y: 679, distance: 846.6
click at [482, 679] on app-board "September 2025 user user View Day view expanded Day view collapsed Month view D…" at bounding box center [761, 554] width 1522 height 1036
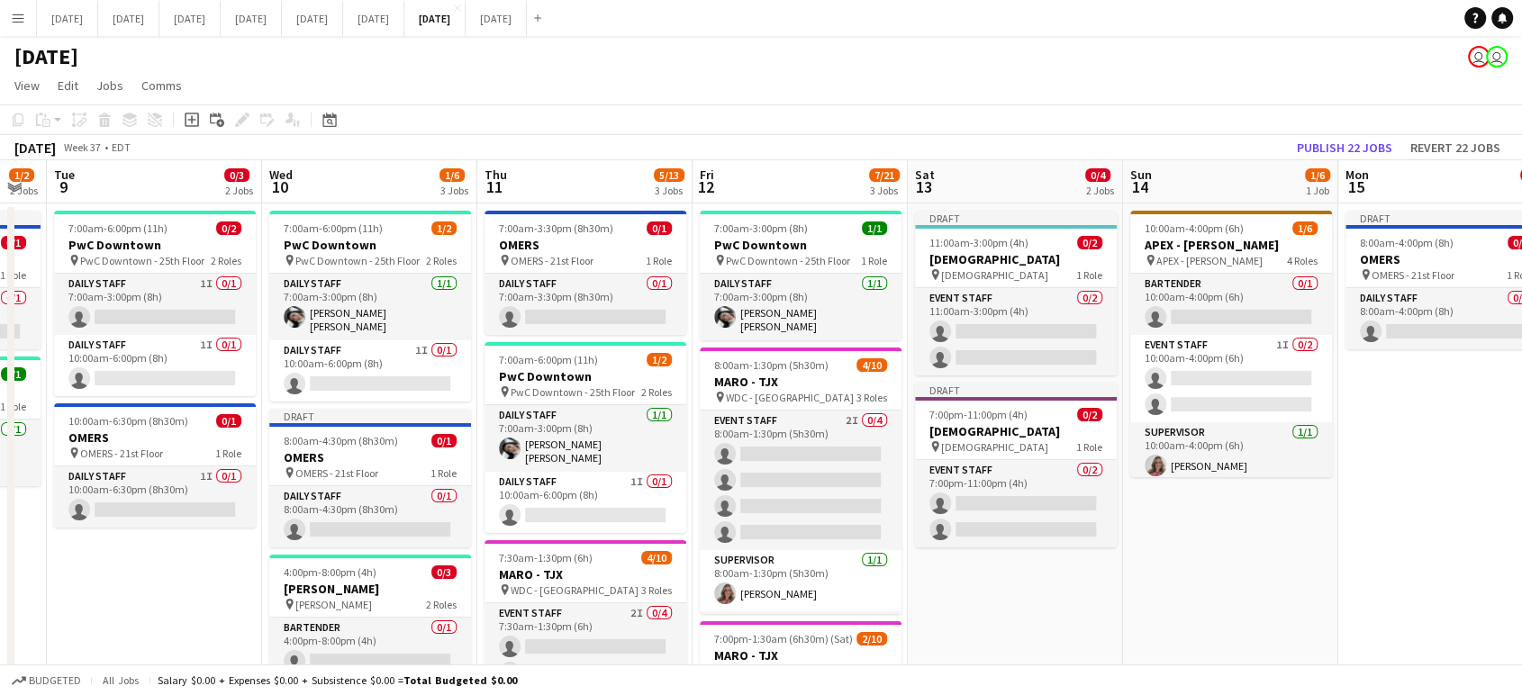
drag, startPoint x: 737, startPoint y: 616, endPoint x: 206, endPoint y: 630, distance: 531.5
click at [185, 635] on app-calendar-viewport "Fri 5 1/1 1 Job Sat 6 2/2 1 Job Sun 7 Mon 8 1/2 2 Jobs Tue 9 0/3 2 Jobs Wed 10 …" at bounding box center [761, 601] width 1522 height 882
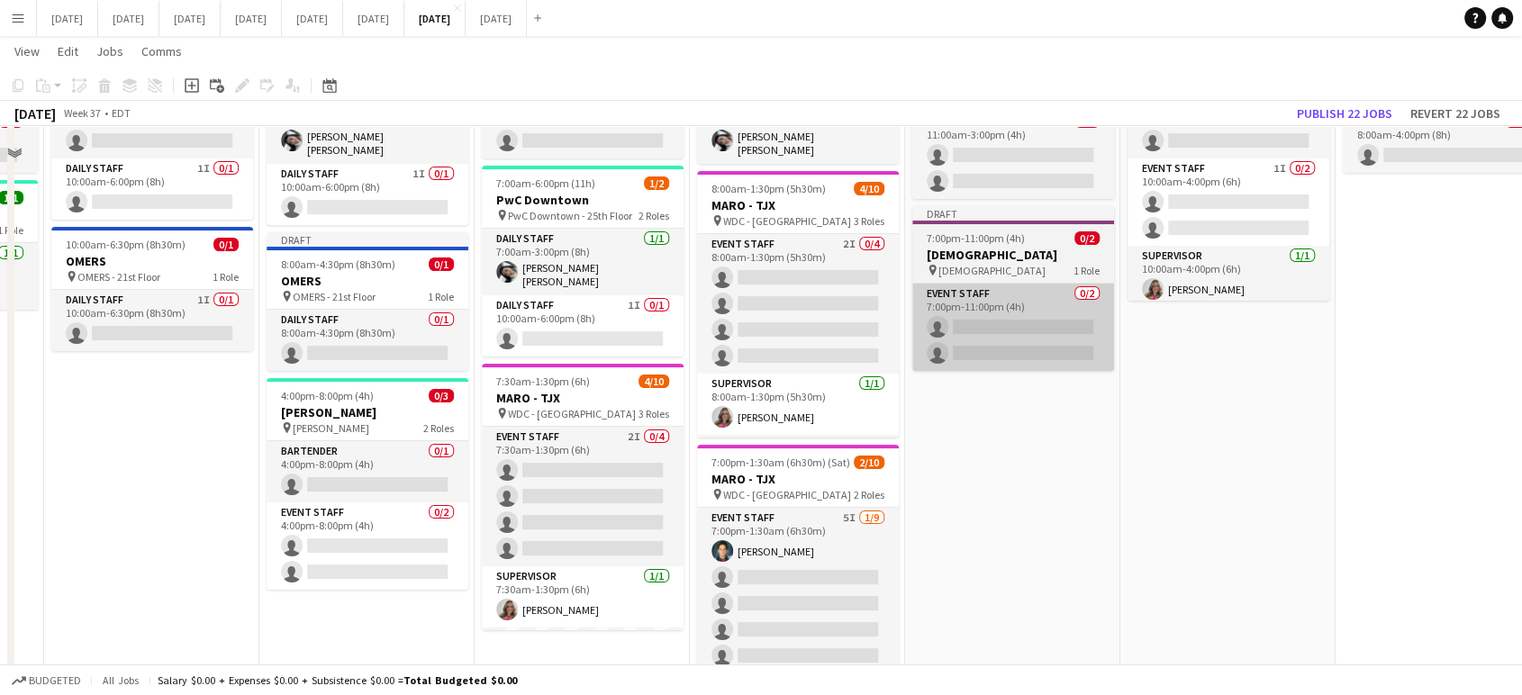
scroll to position [0, 0]
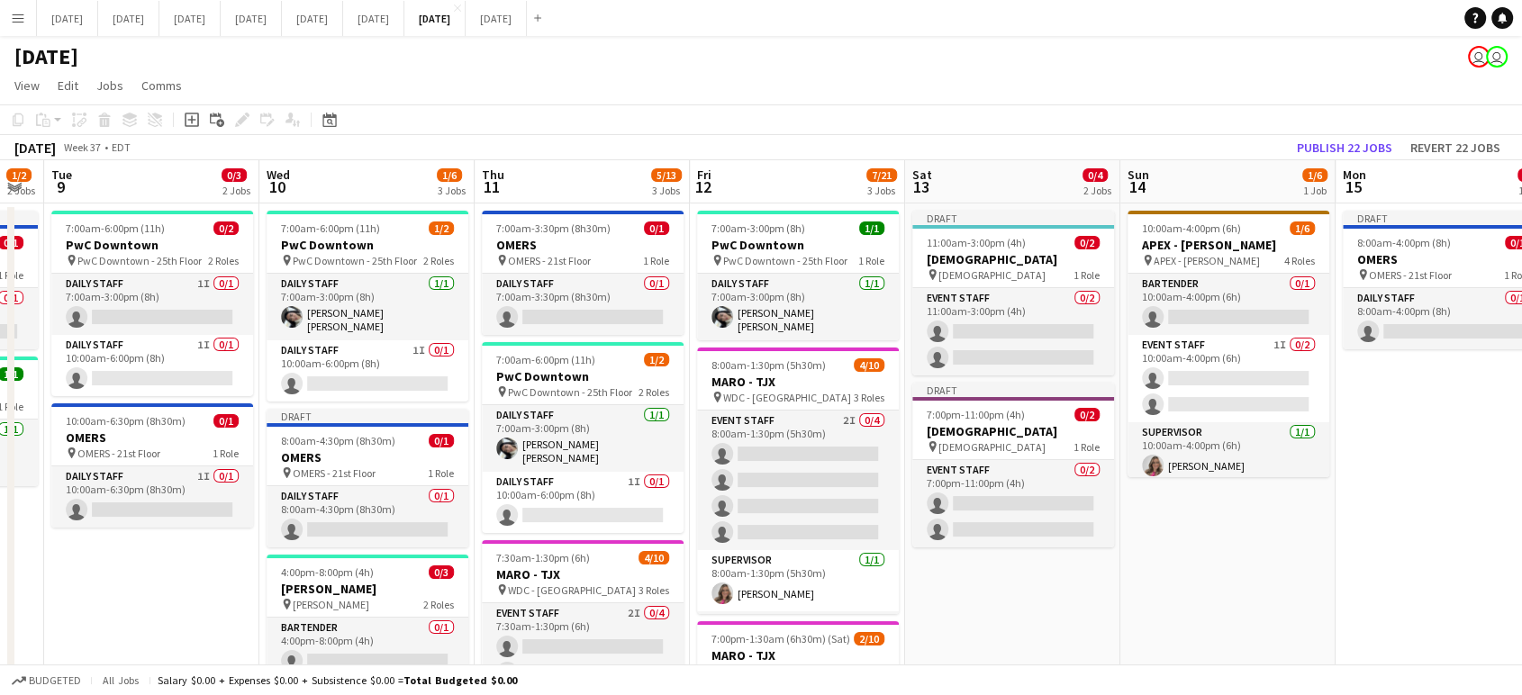
click at [1291, 591] on app-date-cell "10:00am-4:00pm (6h) 1/6 APEX - Beth Emeth pin APEX - Beth Emeth 4 Roles Bartend…" at bounding box center [1227, 623] width 215 height 838
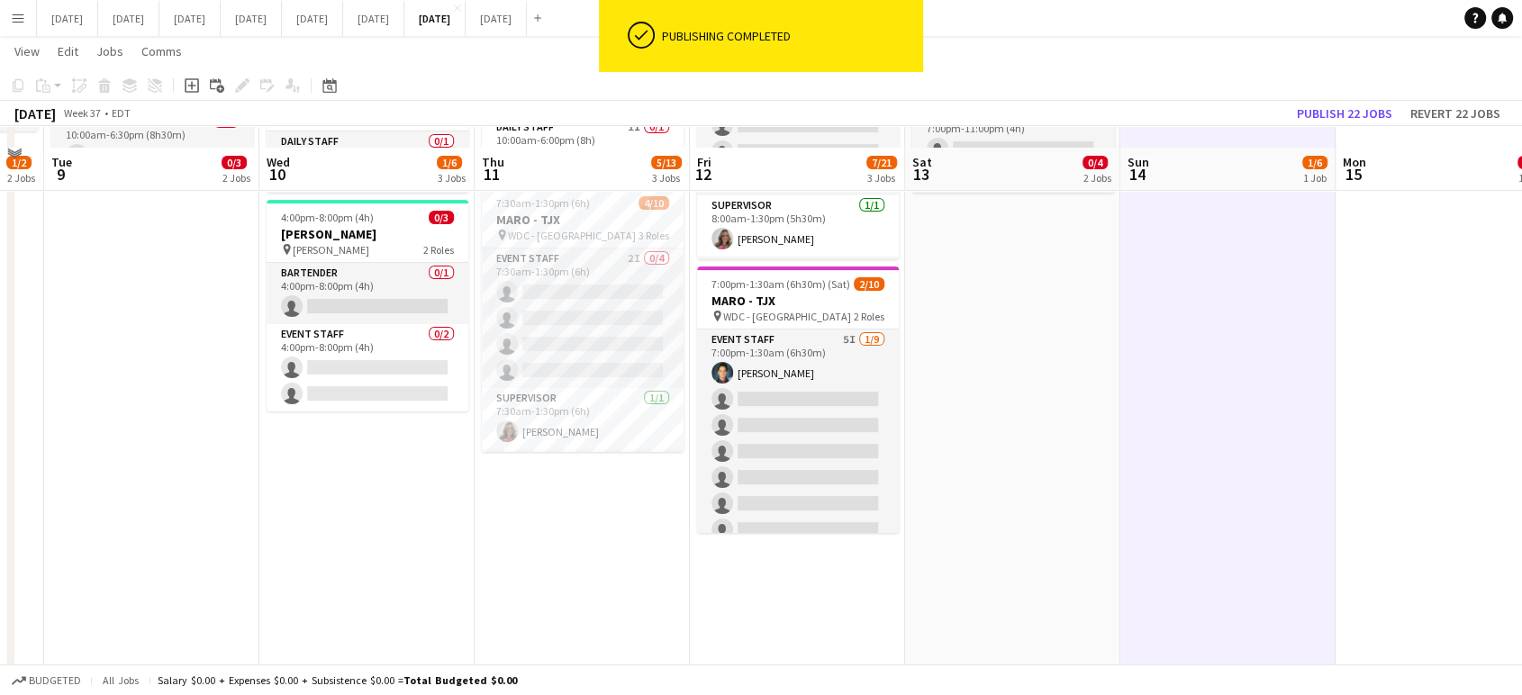
scroll to position [375, 0]
